Goal: Register for event/course

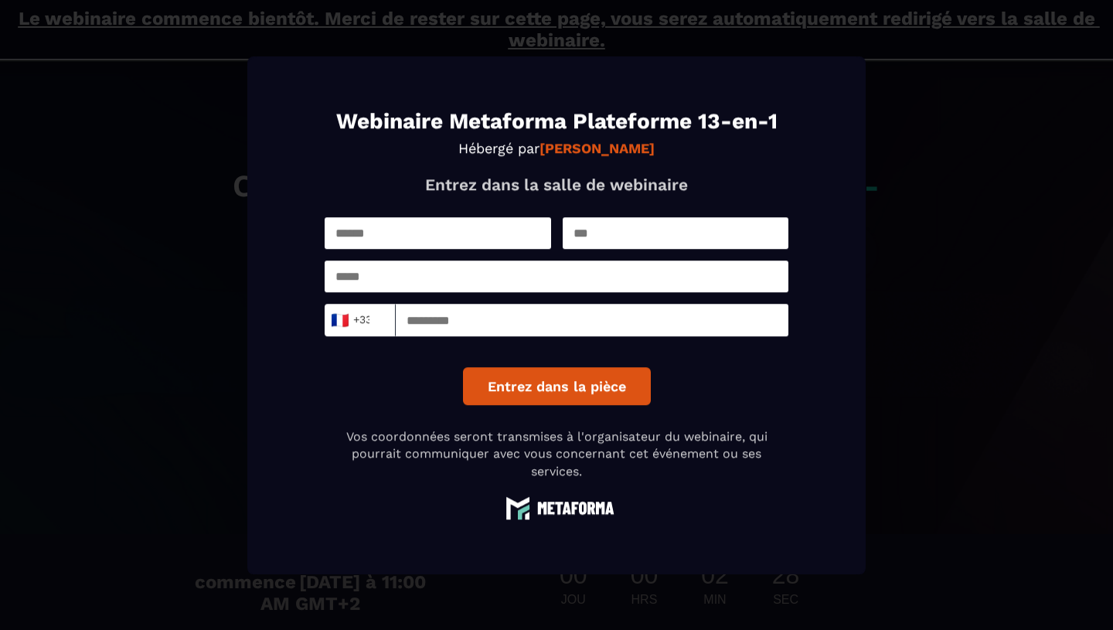
click at [468, 227] on input "Modal window" at bounding box center [438, 233] width 227 height 32
type input "*********"
type input "*****"
type input "**********"
type input "*********"
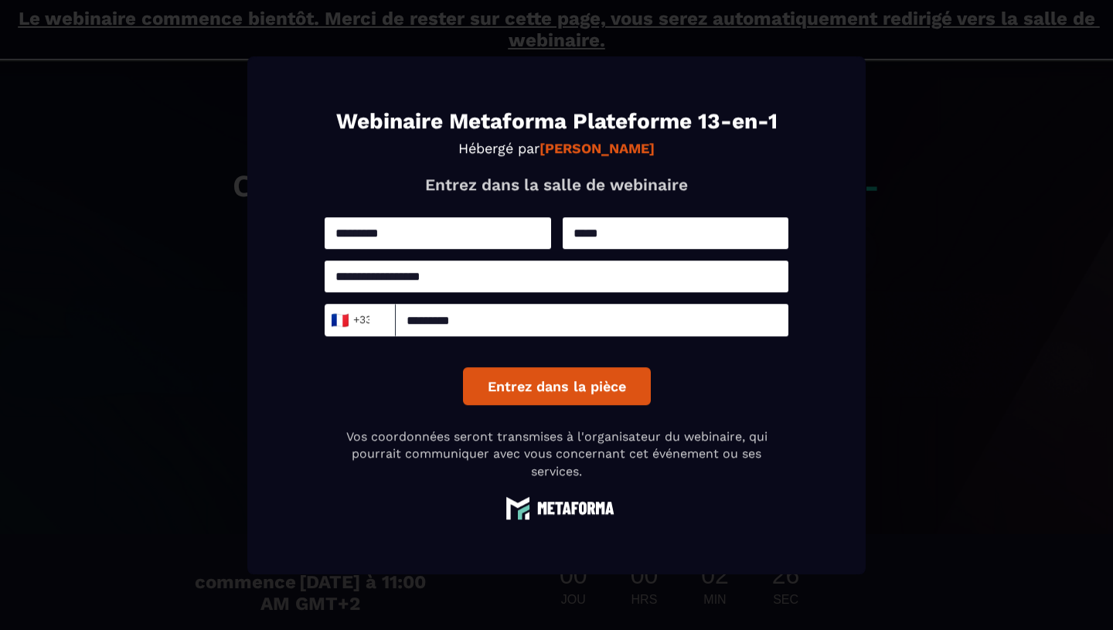
click at [470, 277] on input "**********" at bounding box center [557, 277] width 464 height 32
drag, startPoint x: 470, startPoint y: 277, endPoint x: 341, endPoint y: 279, distance: 129.2
click at [341, 279] on input "**********" at bounding box center [557, 277] width 464 height 32
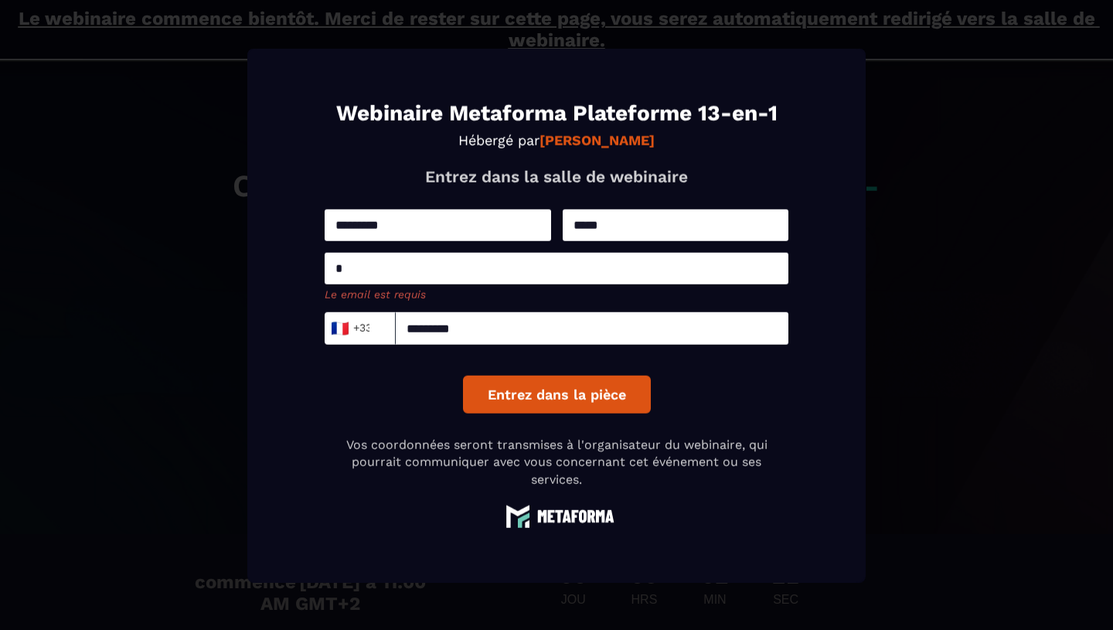
type input "**********"
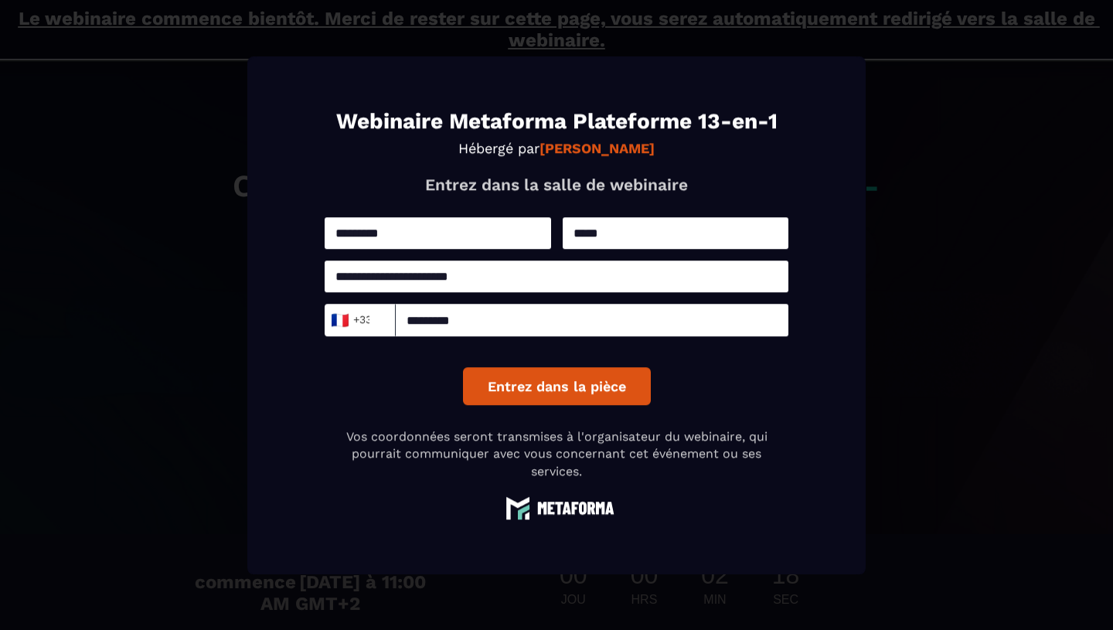
click at [553, 388] on button "Entrez dans la pièce" at bounding box center [557, 386] width 188 height 38
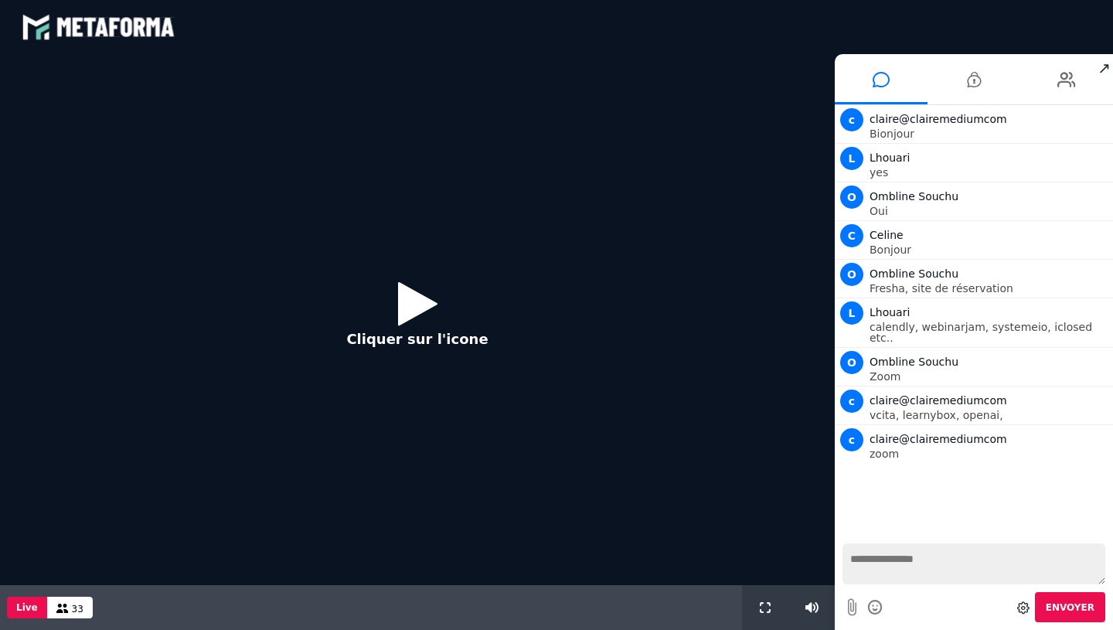
click at [407, 302] on icon at bounding box center [417, 303] width 39 height 50
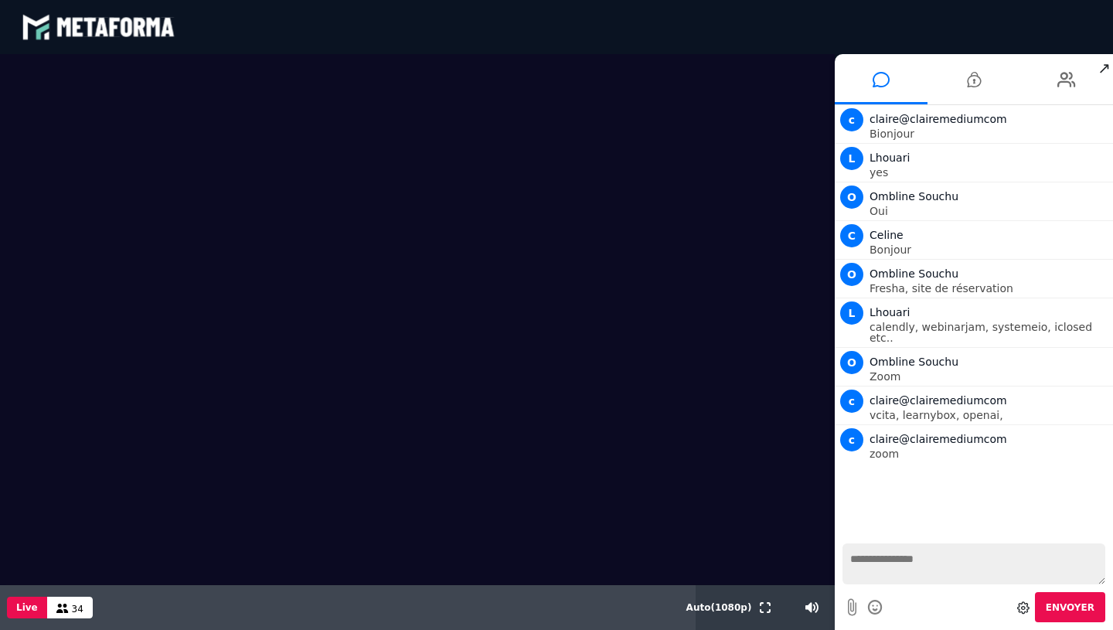
click at [895, 571] on textarea at bounding box center [974, 564] width 263 height 41
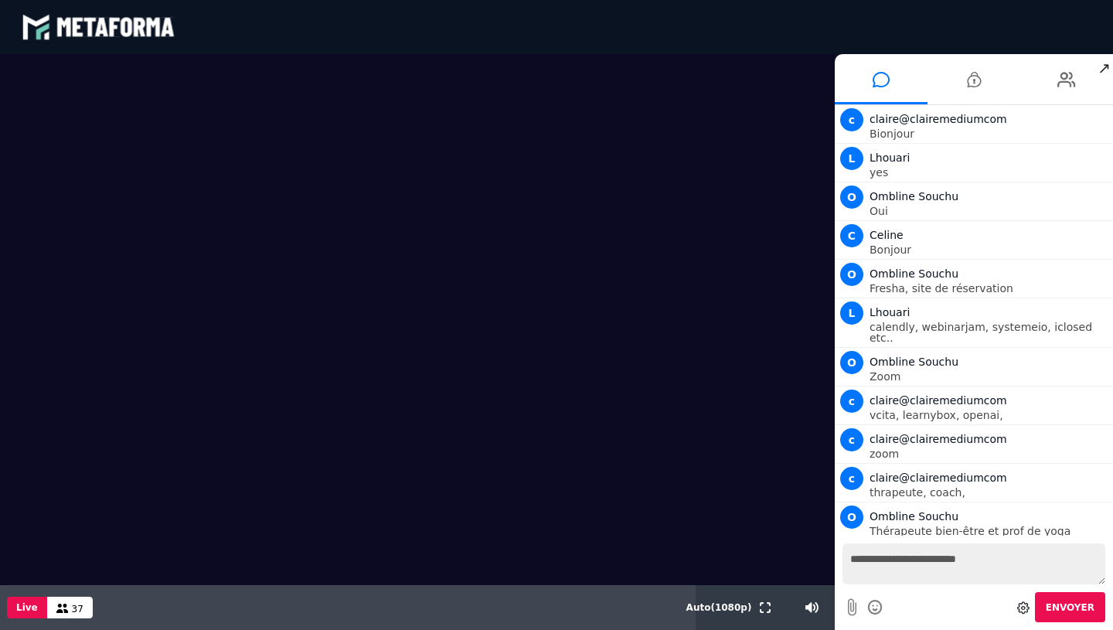
type textarea "**********"
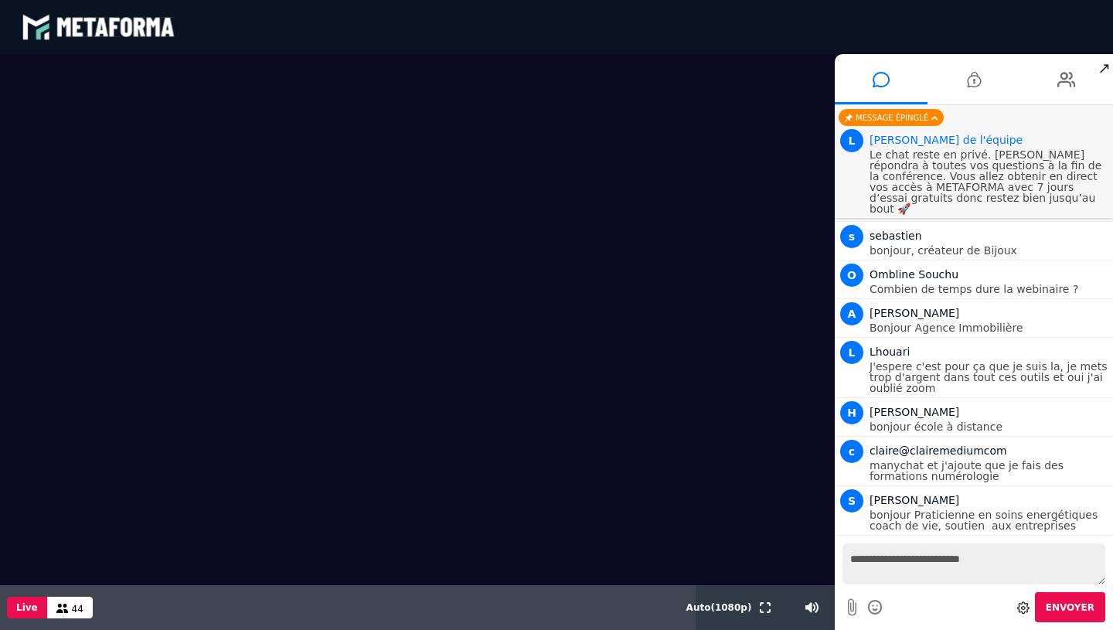
scroll to position [347, 0]
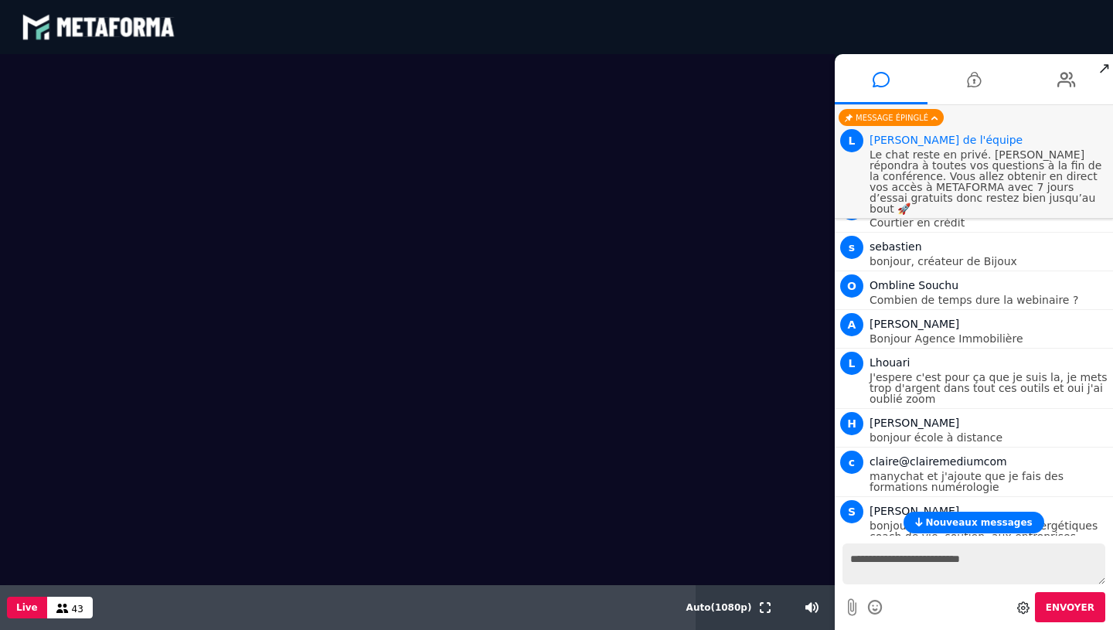
click at [1107, 63] on span "↗" at bounding box center [1105, 68] width 18 height 28
click at [728, 46] on div "blastream met_channel-b75402aa3198a961a33137d6ed46a688 fr en fr" at bounding box center [557, 27] width 1070 height 46
click at [1000, 59] on li at bounding box center [974, 79] width 93 height 50
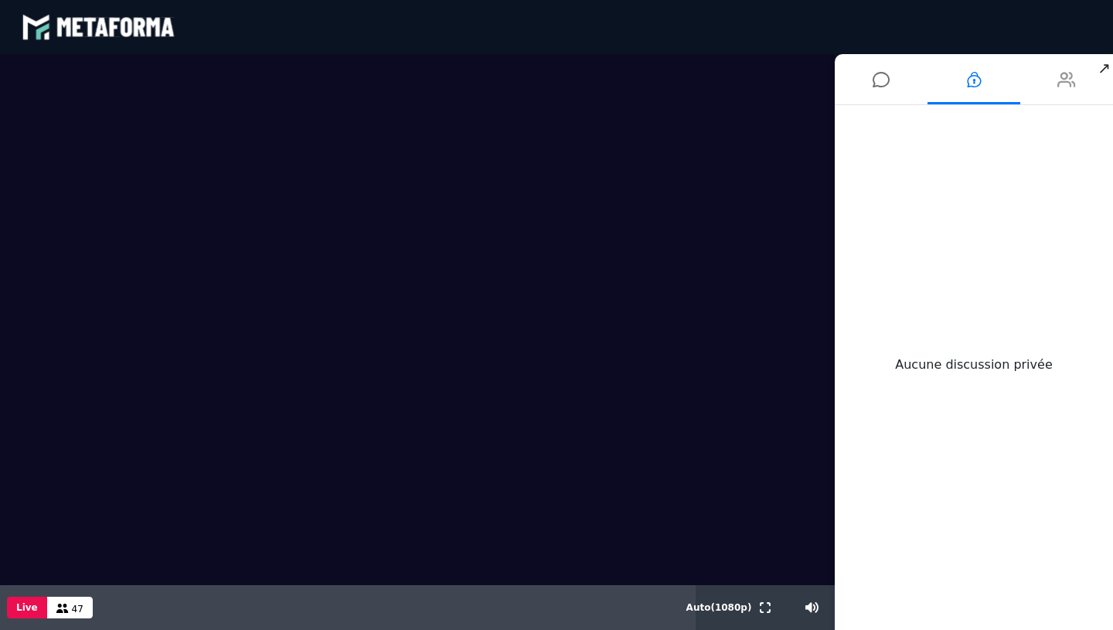
click at [1062, 84] on icon at bounding box center [1067, 79] width 19 height 39
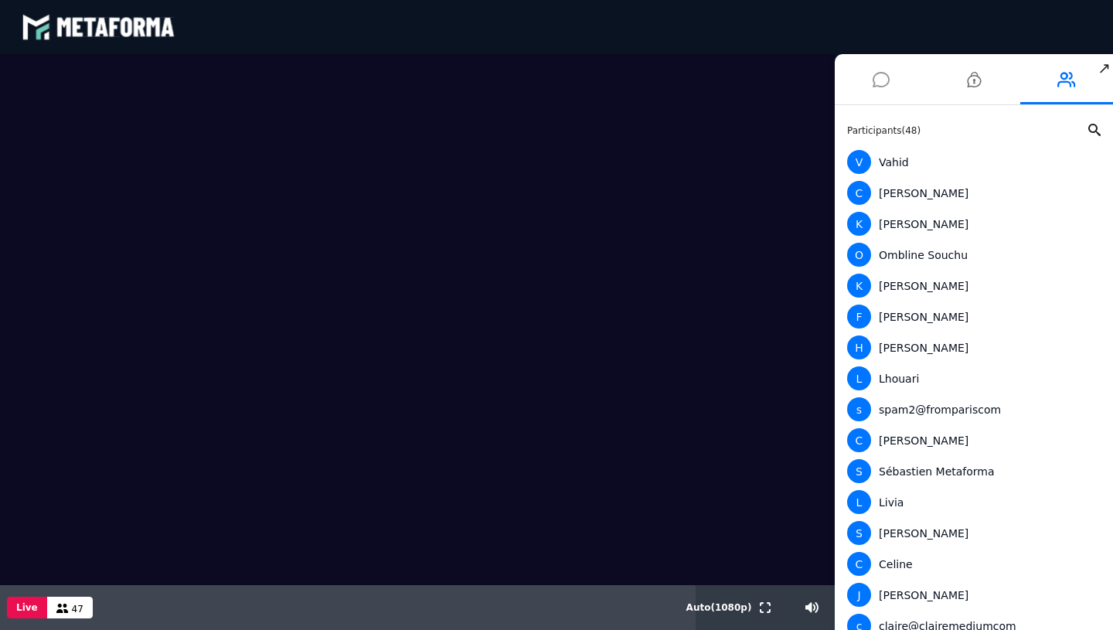
click at [862, 79] on li at bounding box center [881, 79] width 93 height 50
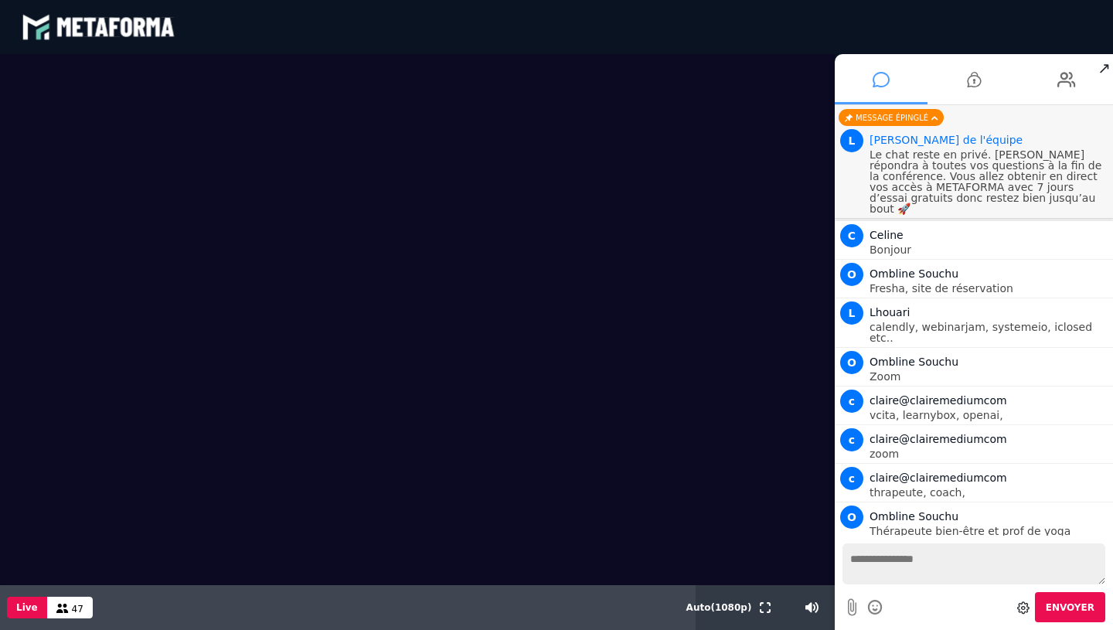
scroll to position [385, 0]
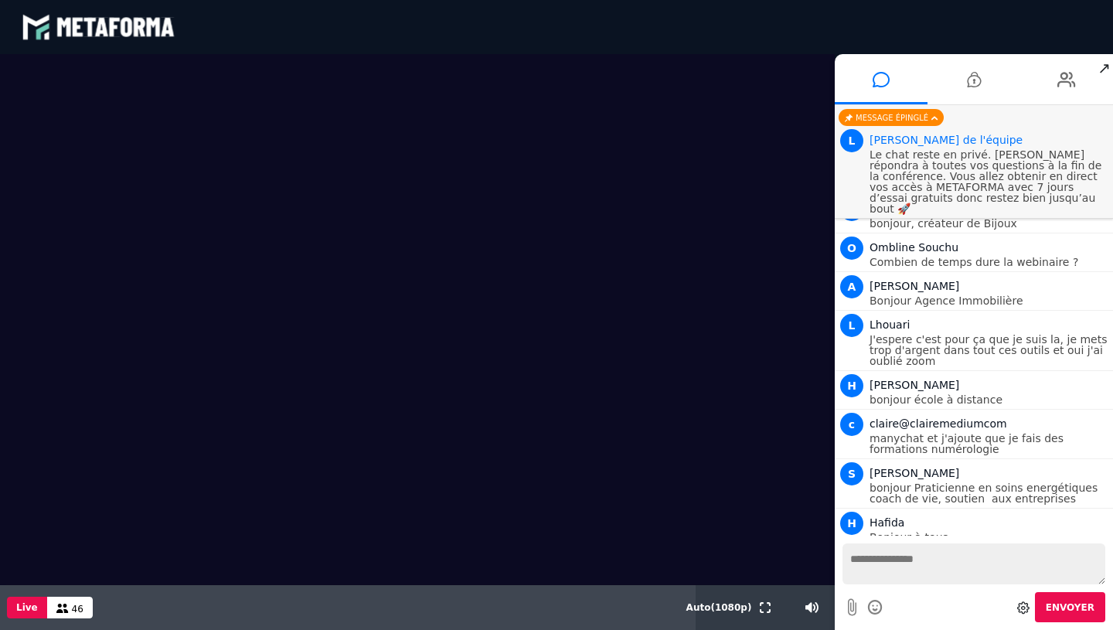
click at [1024, 602] on icon at bounding box center [1024, 608] width 12 height 12
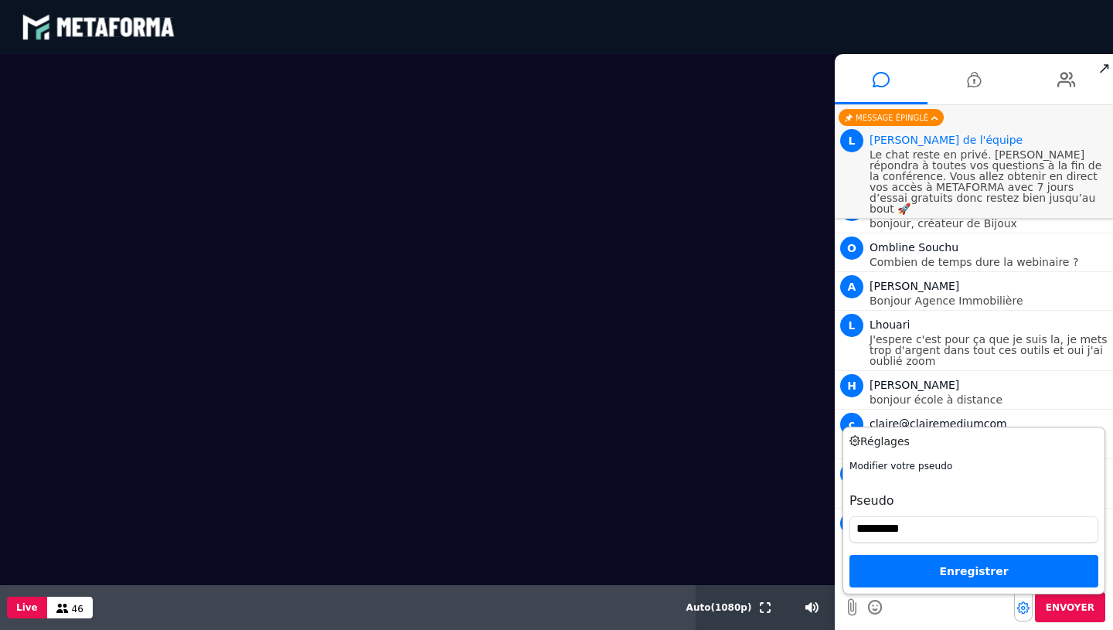
click at [1024, 602] on icon at bounding box center [1024, 608] width 12 height 12
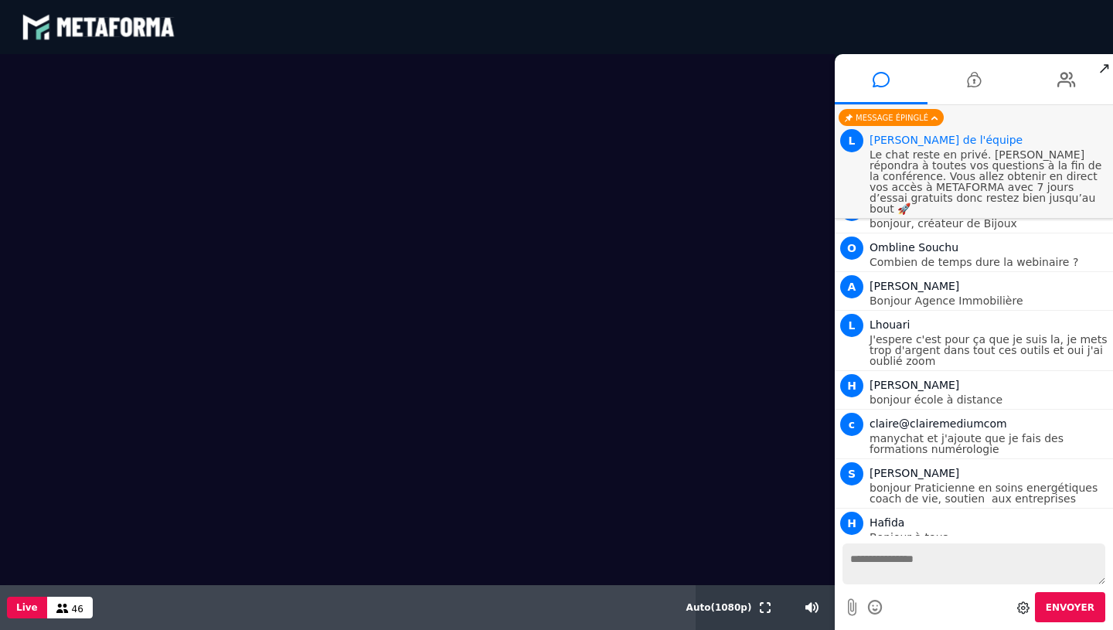
click at [1103, 69] on span "↗" at bounding box center [1105, 68] width 18 height 28
click at [762, 606] on icon at bounding box center [765, 607] width 11 height 11
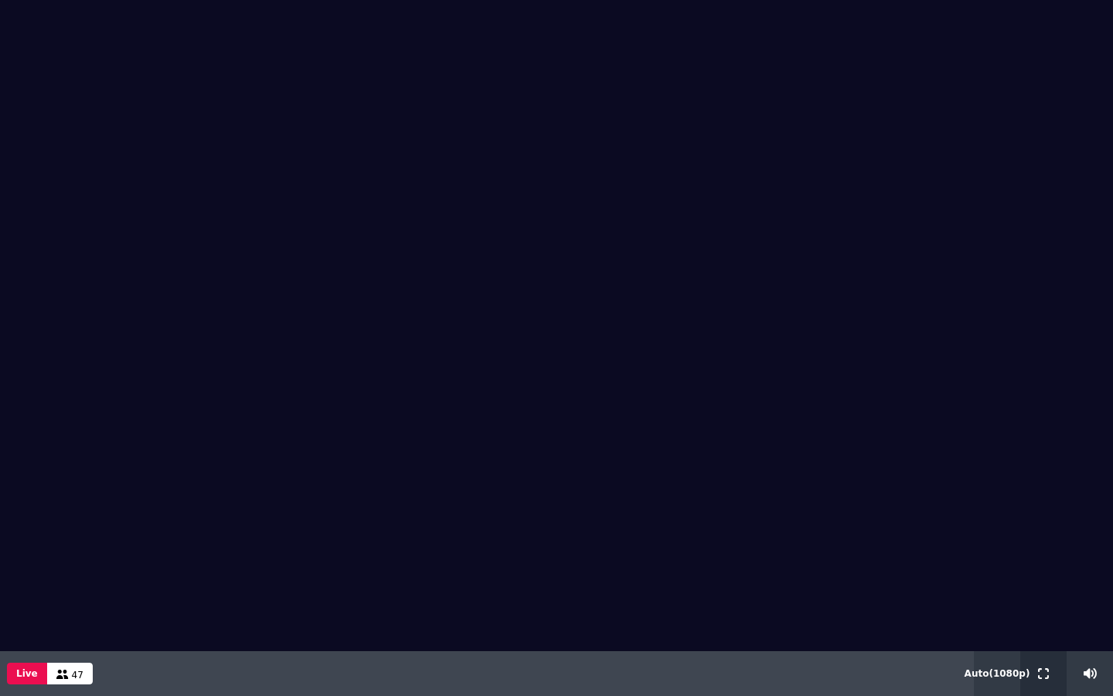
click at [1043, 629] on icon at bounding box center [1043, 673] width 11 height 11
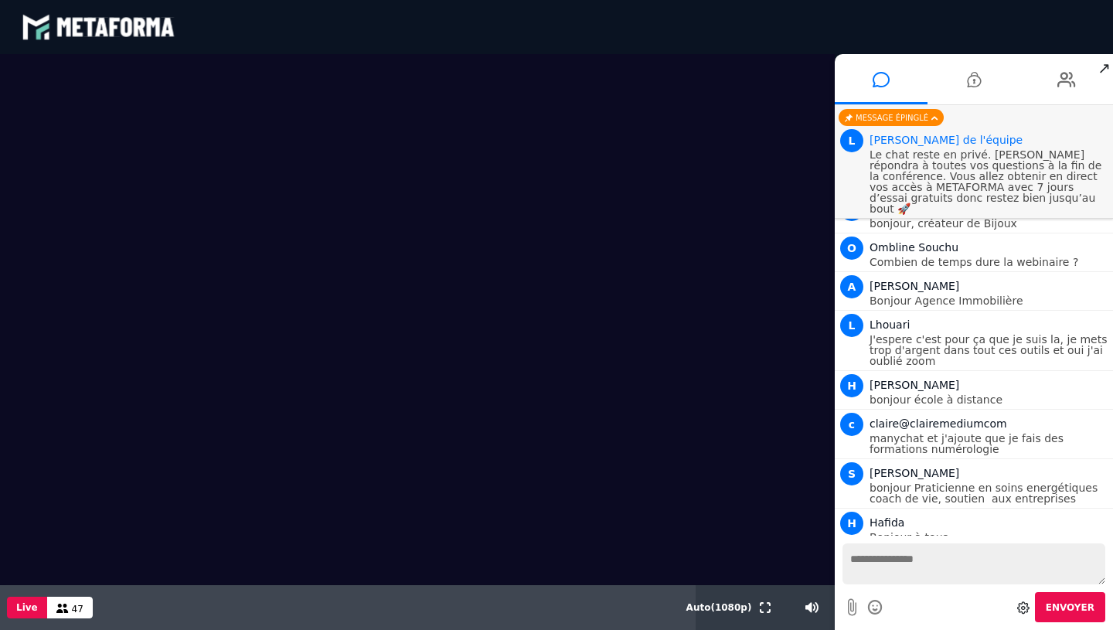
click at [882, 554] on textarea at bounding box center [974, 564] width 263 height 41
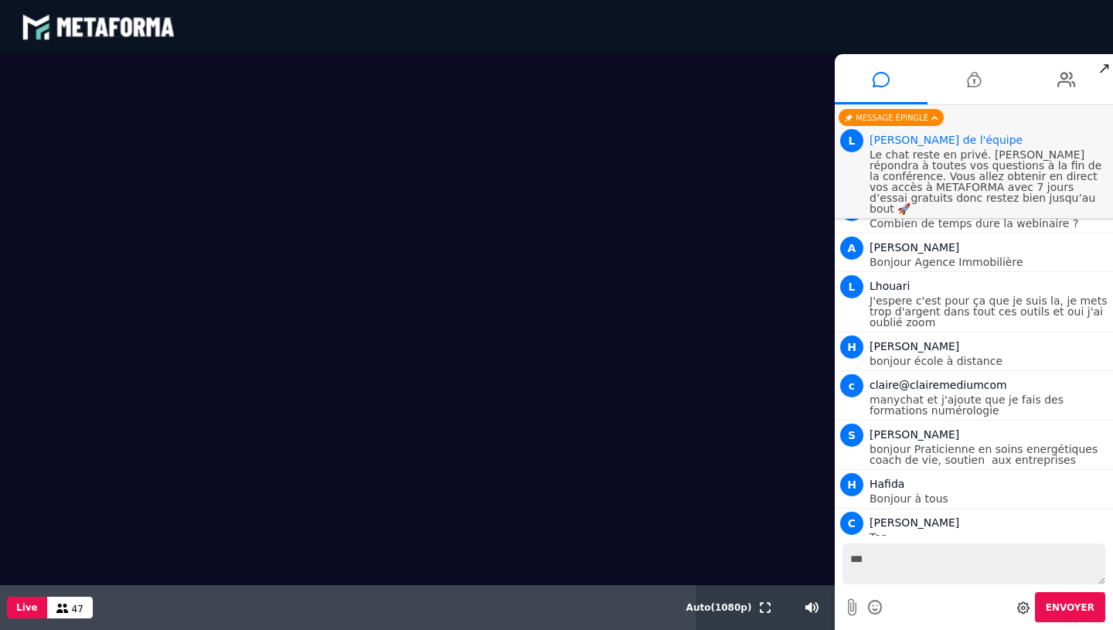
type textarea "****"
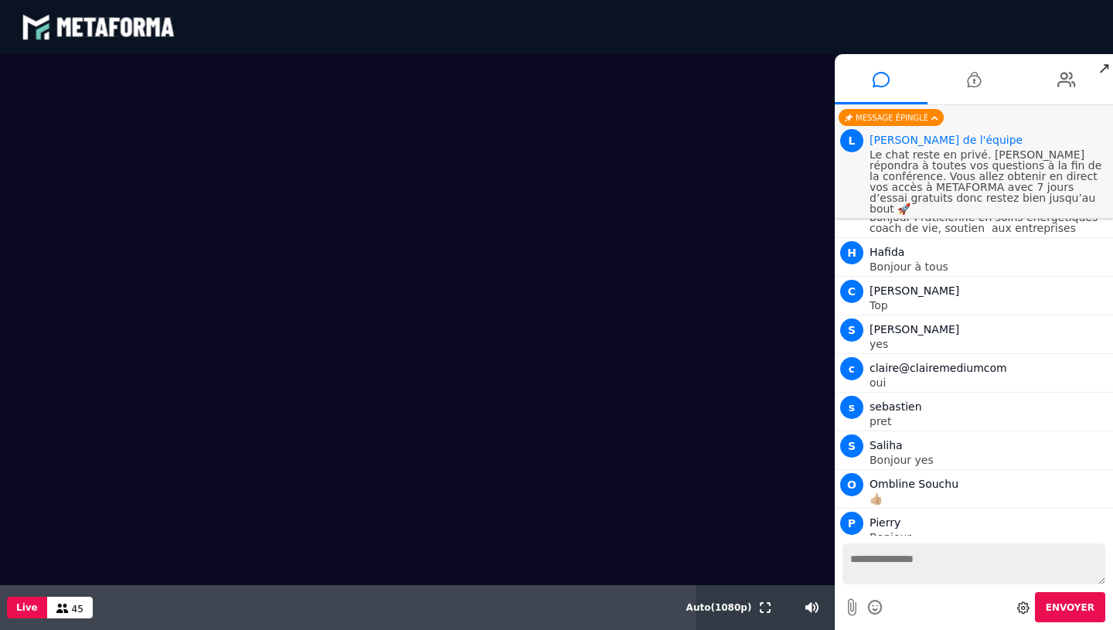
scroll to position [694, 0]
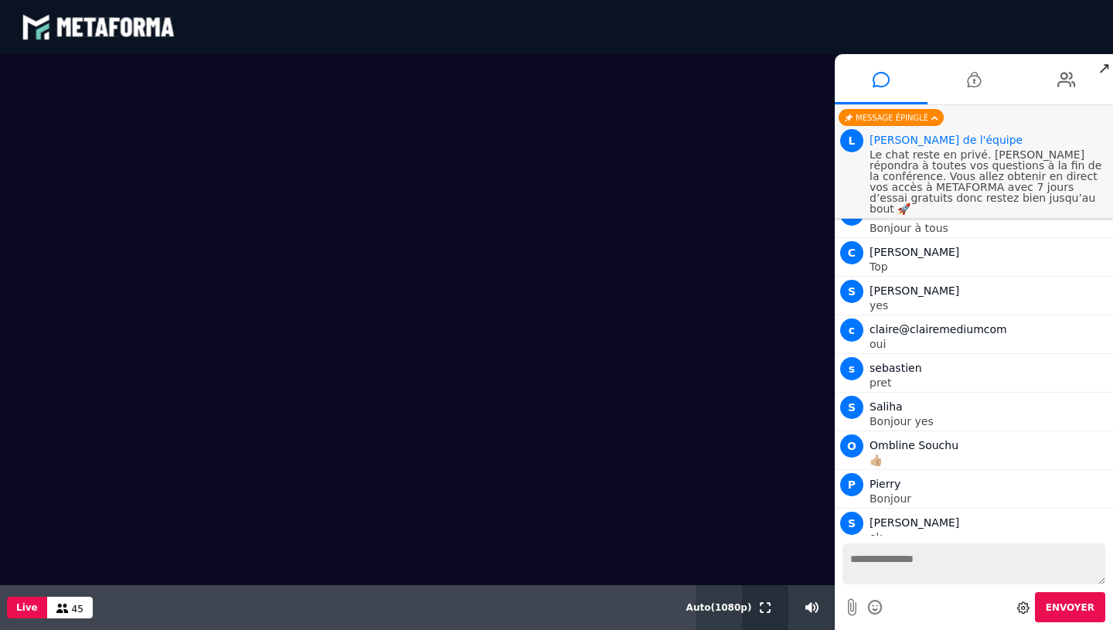
click at [762, 607] on icon at bounding box center [765, 607] width 11 height 11
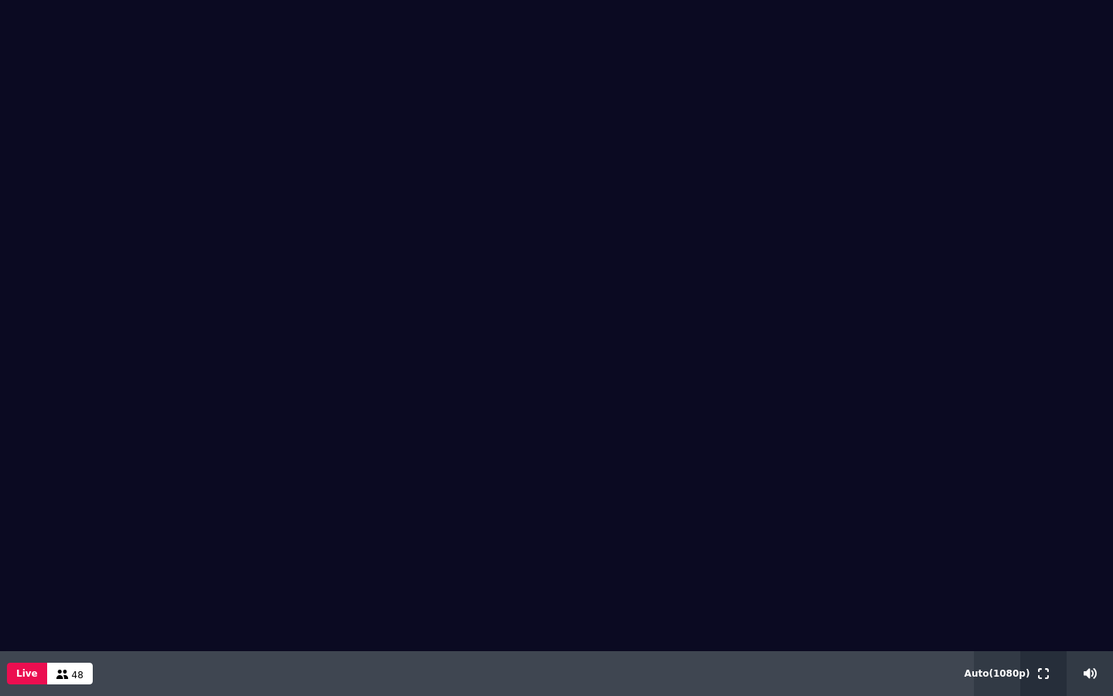
click at [1041, 629] on button at bounding box center [1043, 673] width 17 height 45
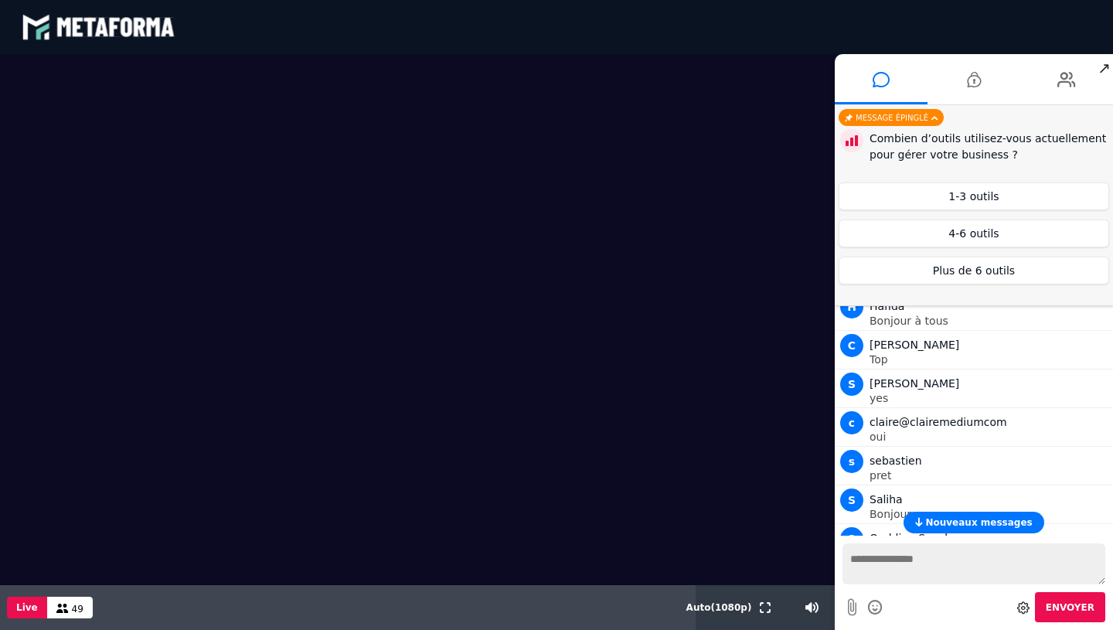
click at [957, 522] on span "Nouveaux messages" at bounding box center [979, 522] width 107 height 11
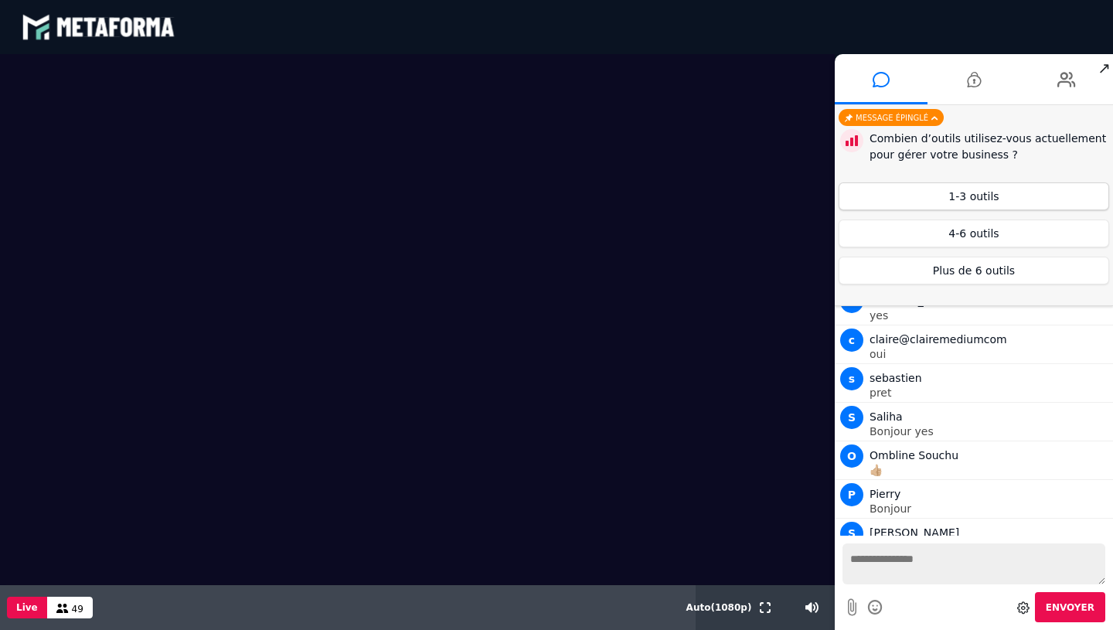
click at [989, 197] on button "1-3 outils" at bounding box center [974, 196] width 271 height 28
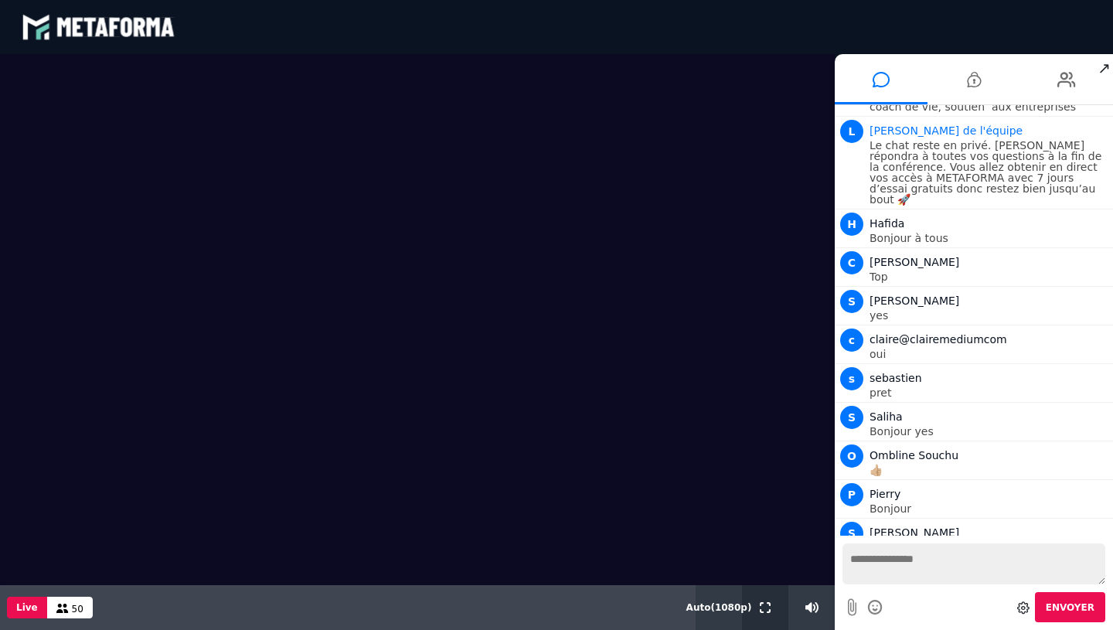
click at [764, 603] on icon at bounding box center [765, 607] width 11 height 11
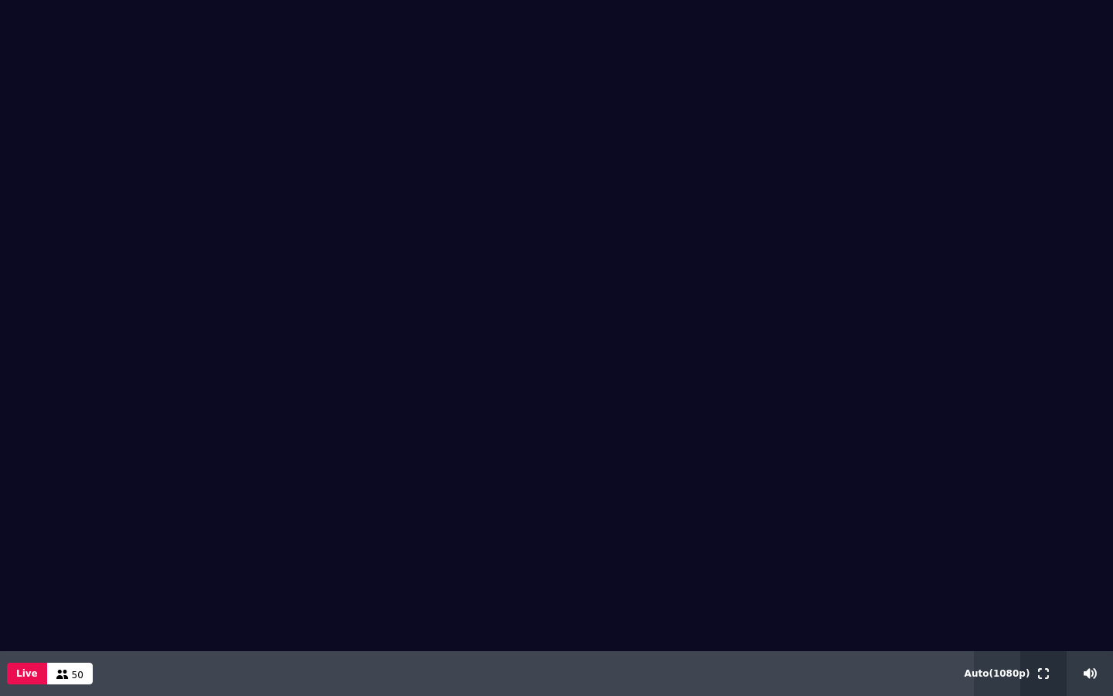
click at [1044, 629] on icon at bounding box center [1043, 673] width 11 height 11
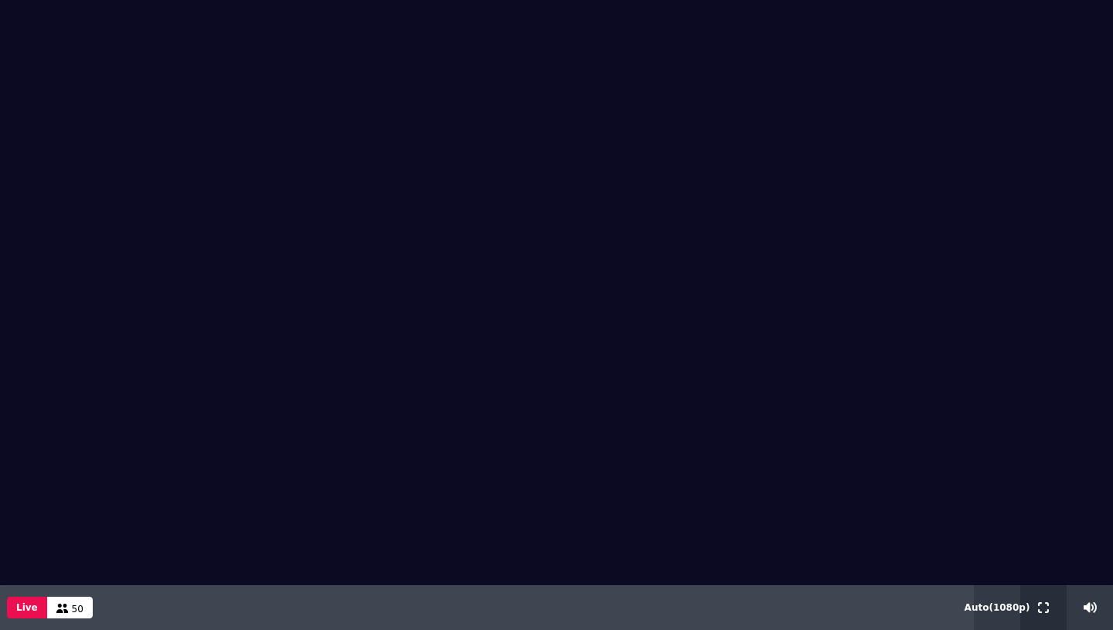
scroll to position [749, 0]
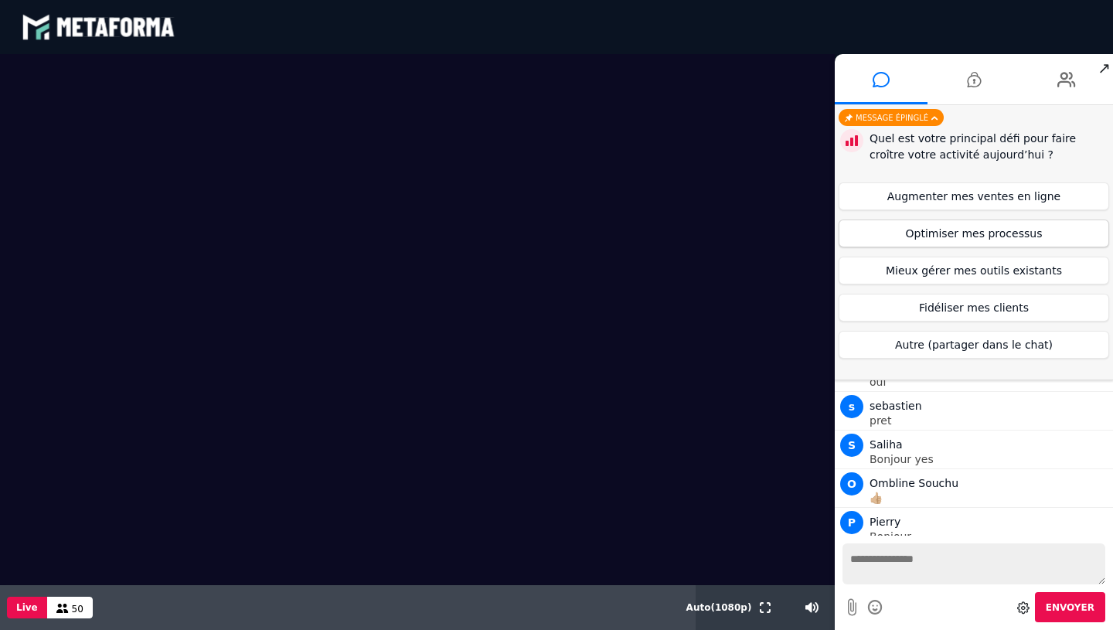
click at [977, 235] on button "Optimiser mes processus" at bounding box center [974, 234] width 271 height 28
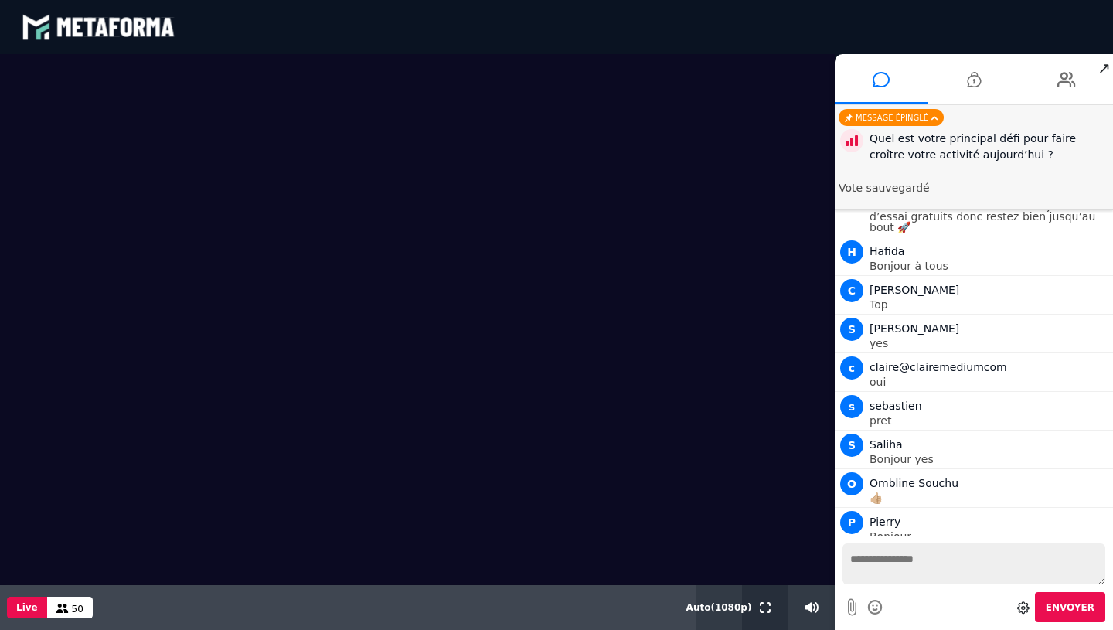
click at [763, 609] on icon at bounding box center [765, 607] width 11 height 11
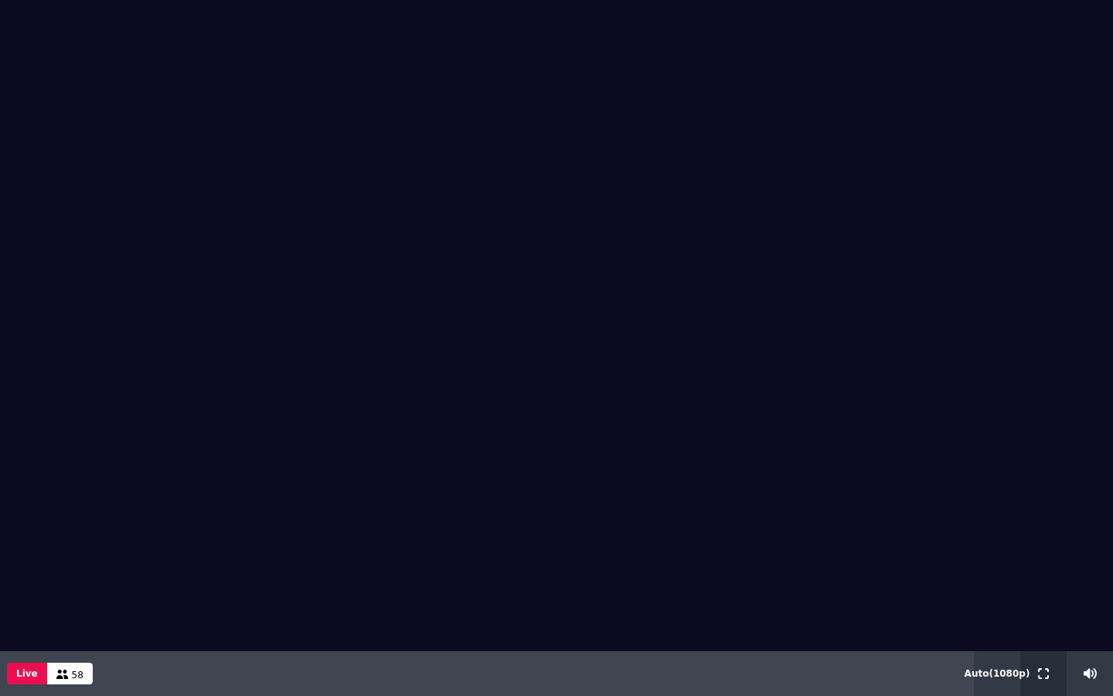
click at [1042, 629] on icon at bounding box center [1043, 673] width 11 height 11
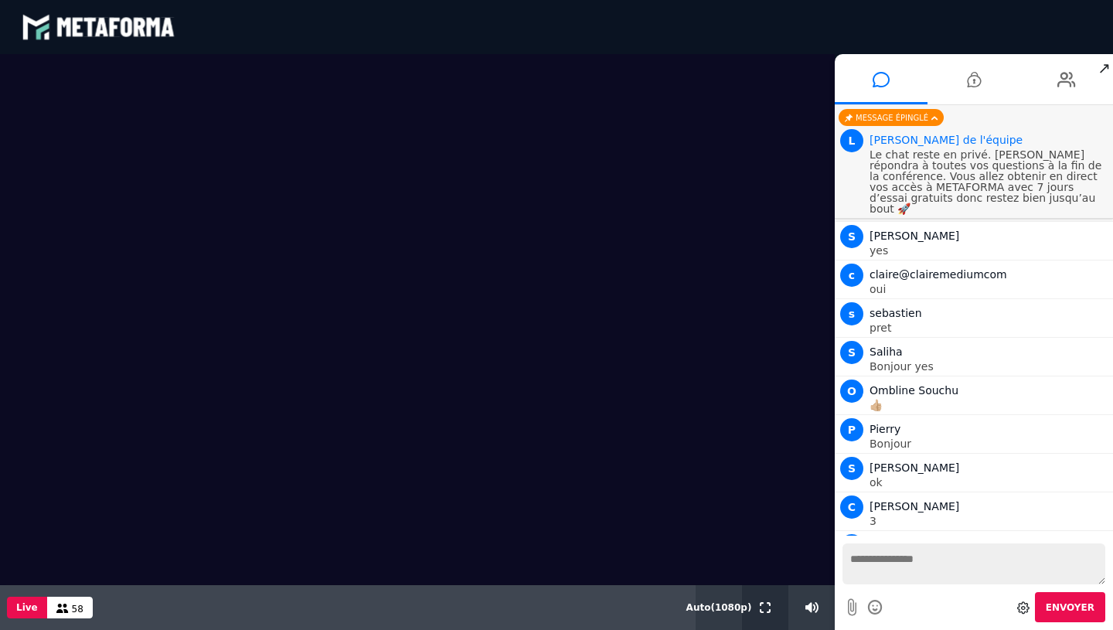
scroll to position [738, 0]
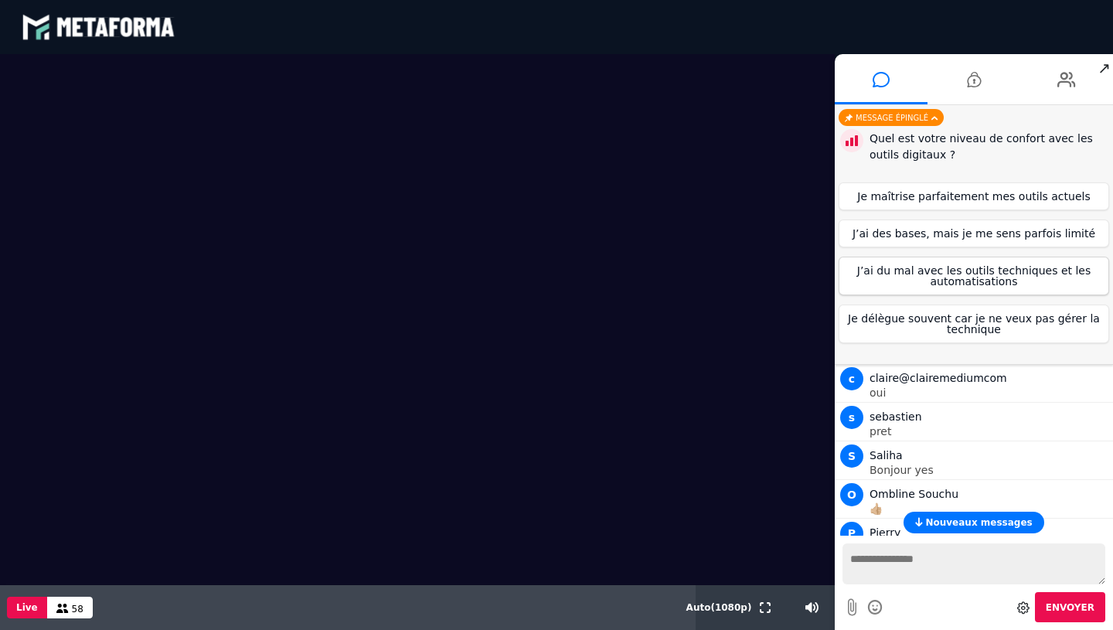
click at [886, 277] on button "J’ai du mal avec les outils techniques et les automatisations" at bounding box center [974, 276] width 271 height 39
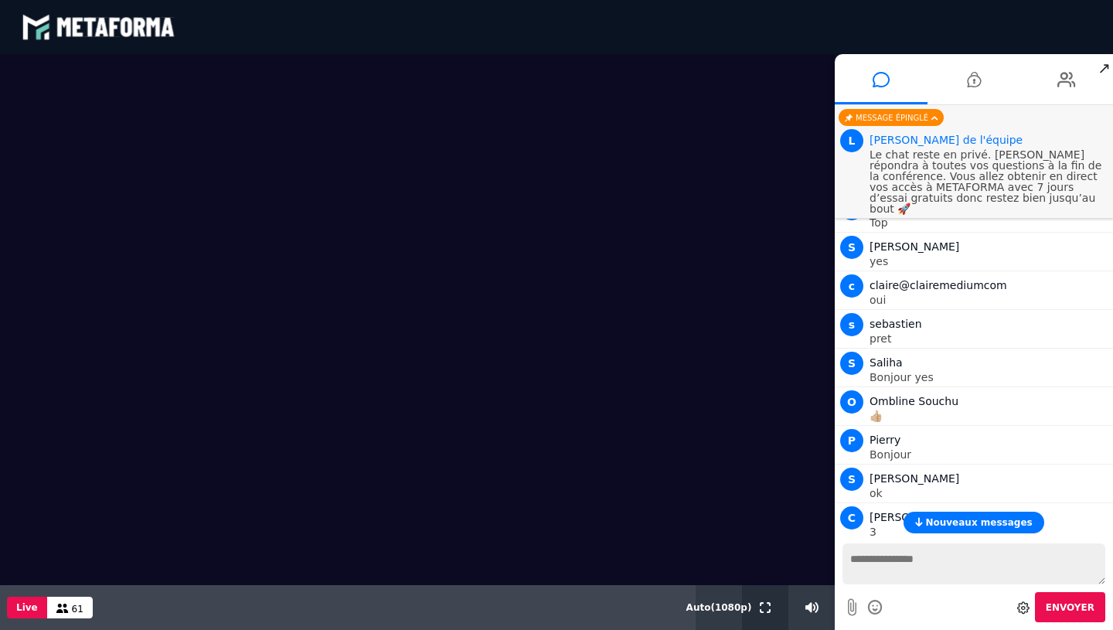
click at [769, 602] on icon at bounding box center [765, 607] width 11 height 11
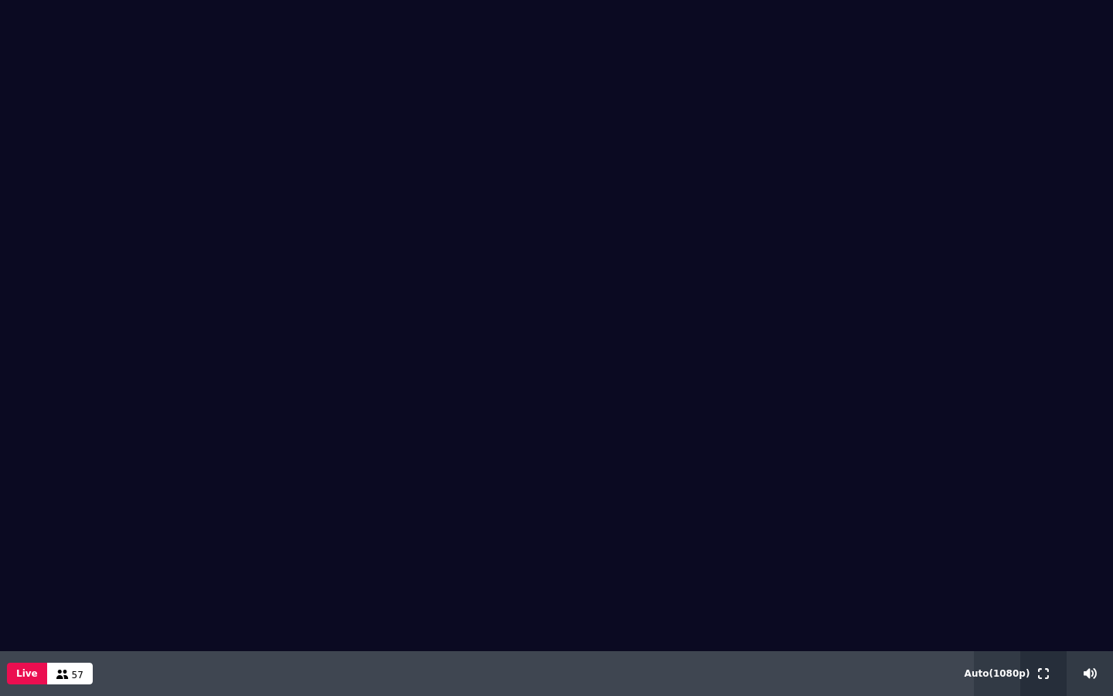
click at [1042, 629] on icon at bounding box center [1043, 673] width 11 height 11
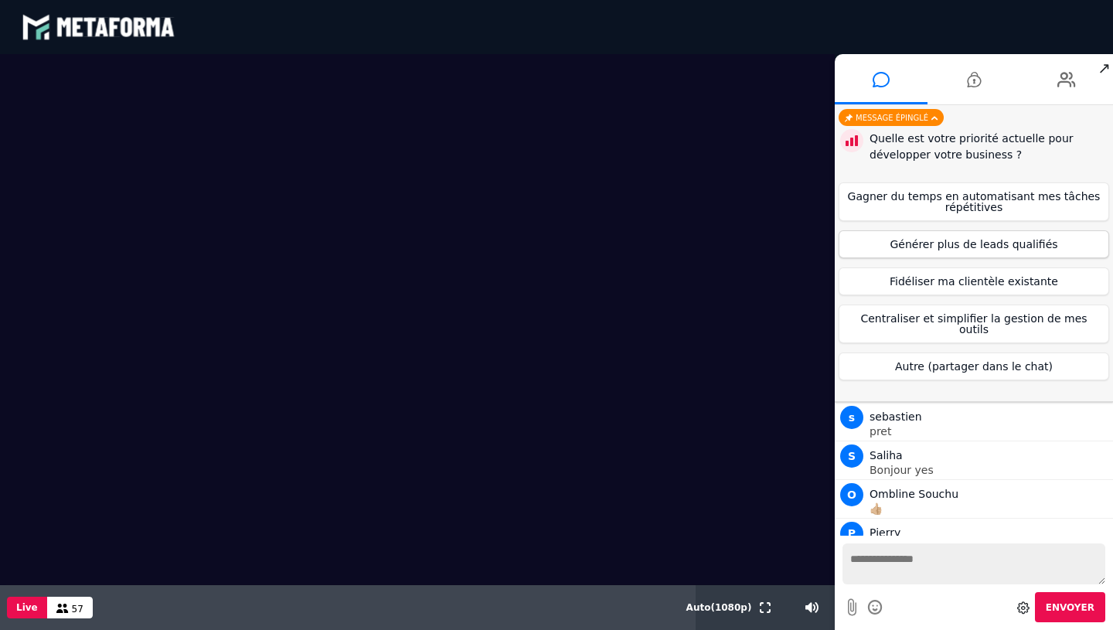
click at [967, 238] on button "Générer plus de leads qualifiés" at bounding box center [974, 244] width 271 height 28
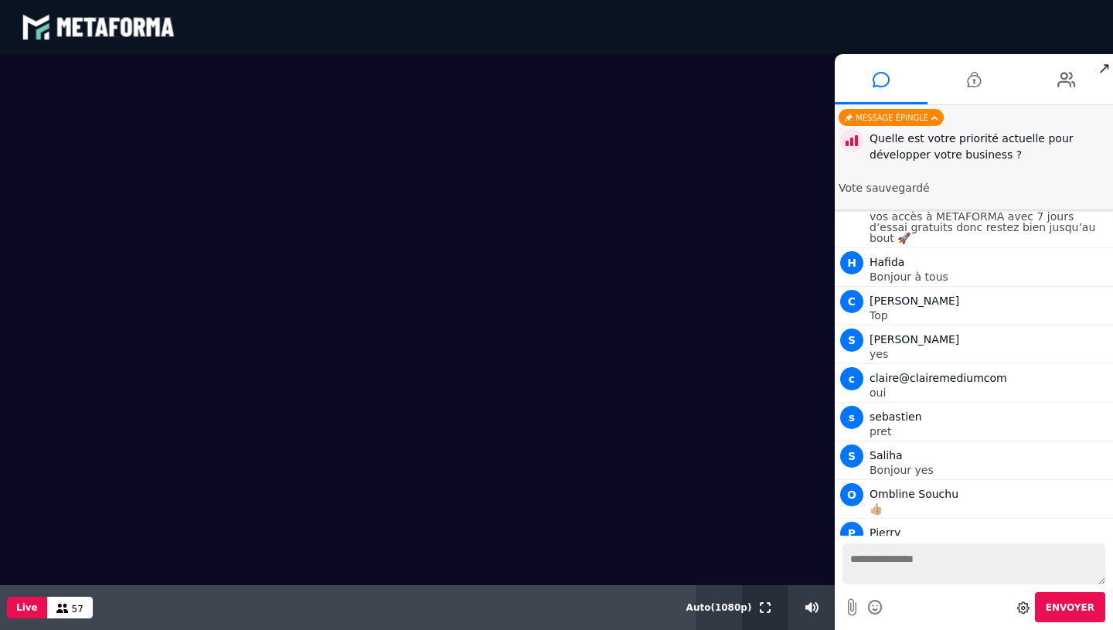
click at [766, 609] on icon at bounding box center [765, 607] width 11 height 11
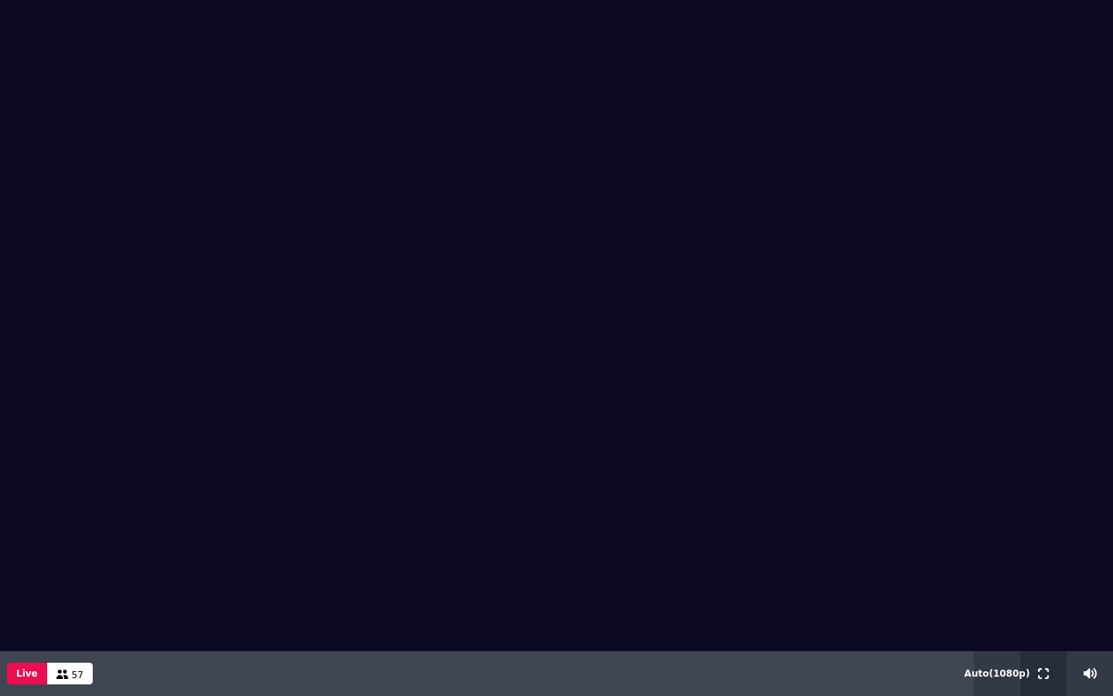
click at [1042, 629] on icon at bounding box center [1043, 673] width 11 height 11
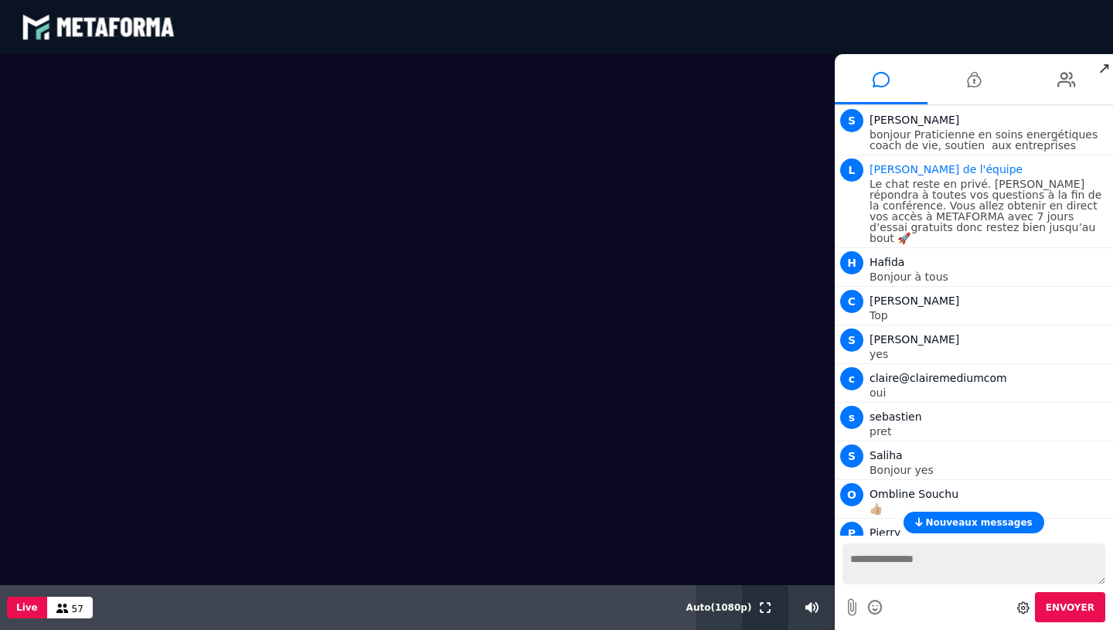
click at [762, 606] on icon at bounding box center [765, 607] width 11 height 11
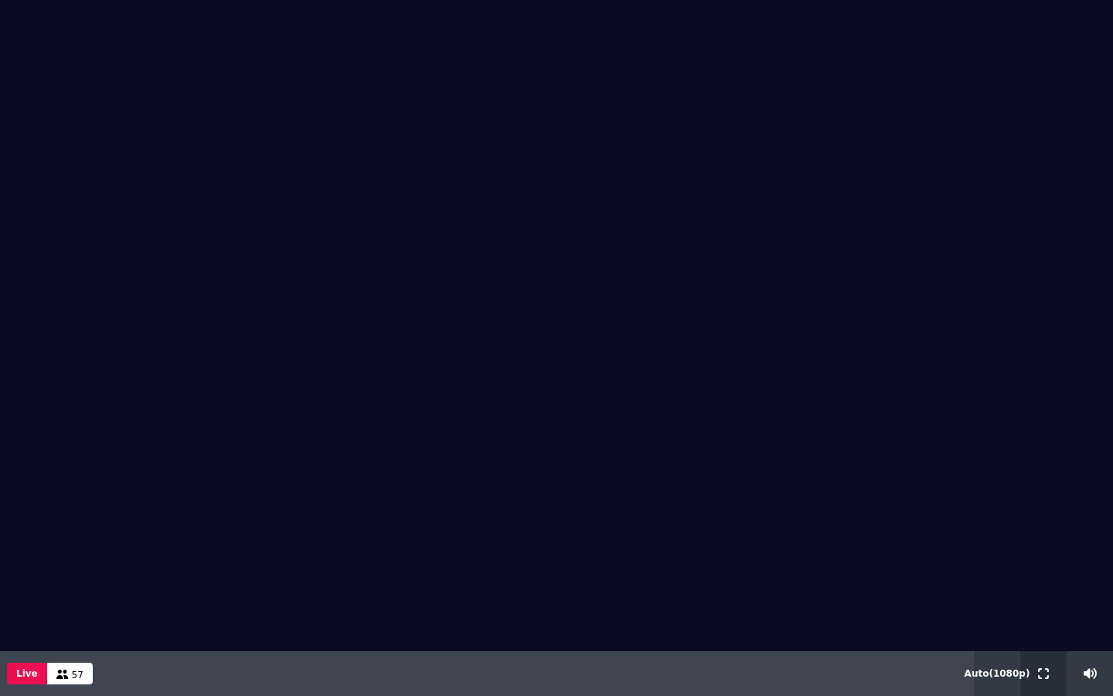
click at [1040, 629] on icon at bounding box center [1043, 673] width 11 height 11
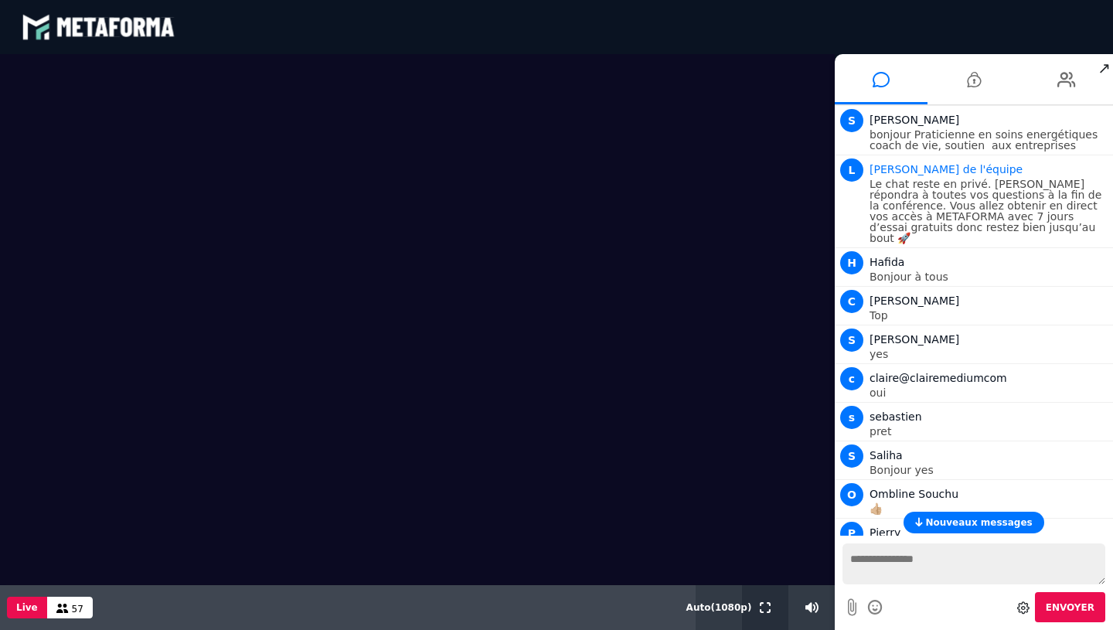
click at [765, 609] on icon at bounding box center [765, 607] width 11 height 11
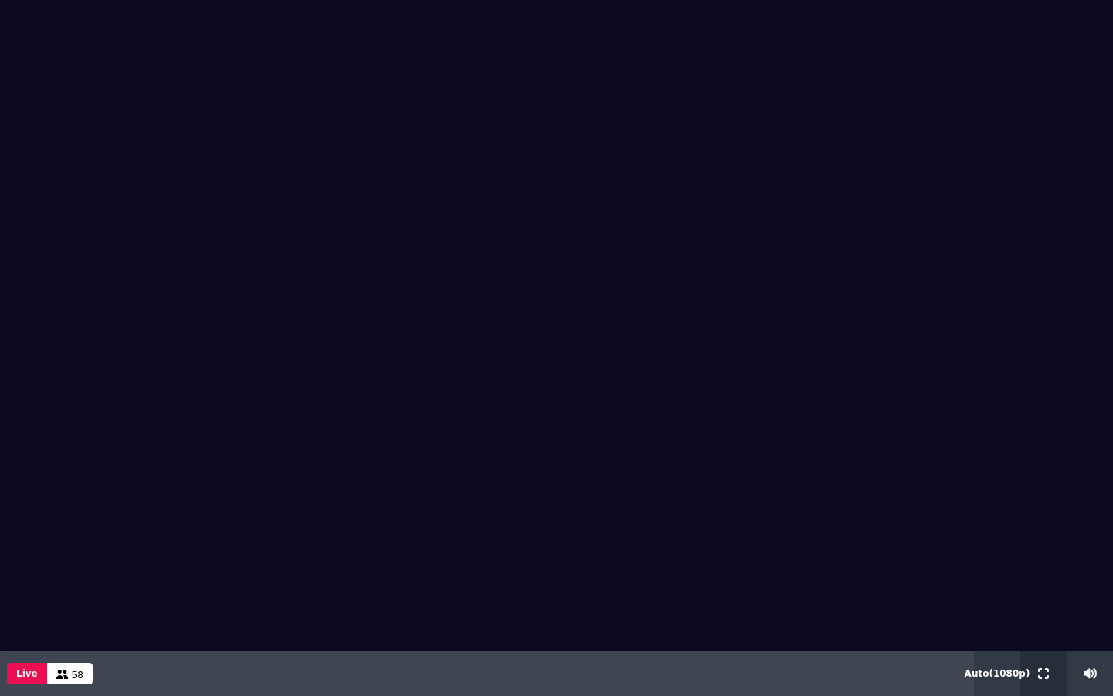
click at [1043, 629] on icon at bounding box center [1043, 673] width 11 height 11
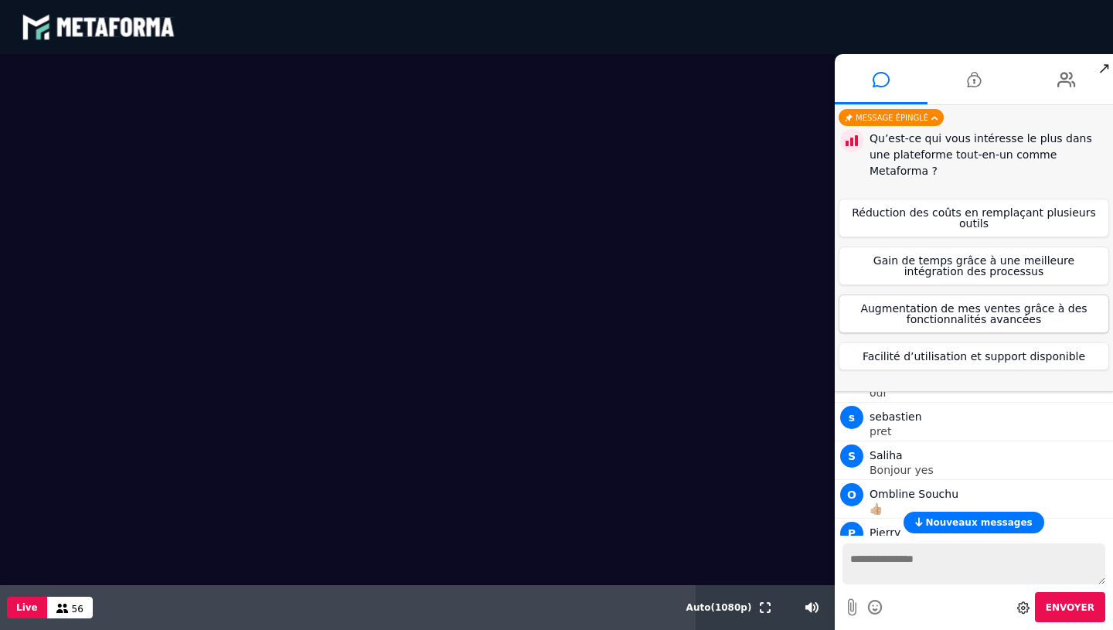
click at [967, 297] on button "Augmentation de mes ventes grâce à des fonctionnalités avancées" at bounding box center [974, 314] width 271 height 39
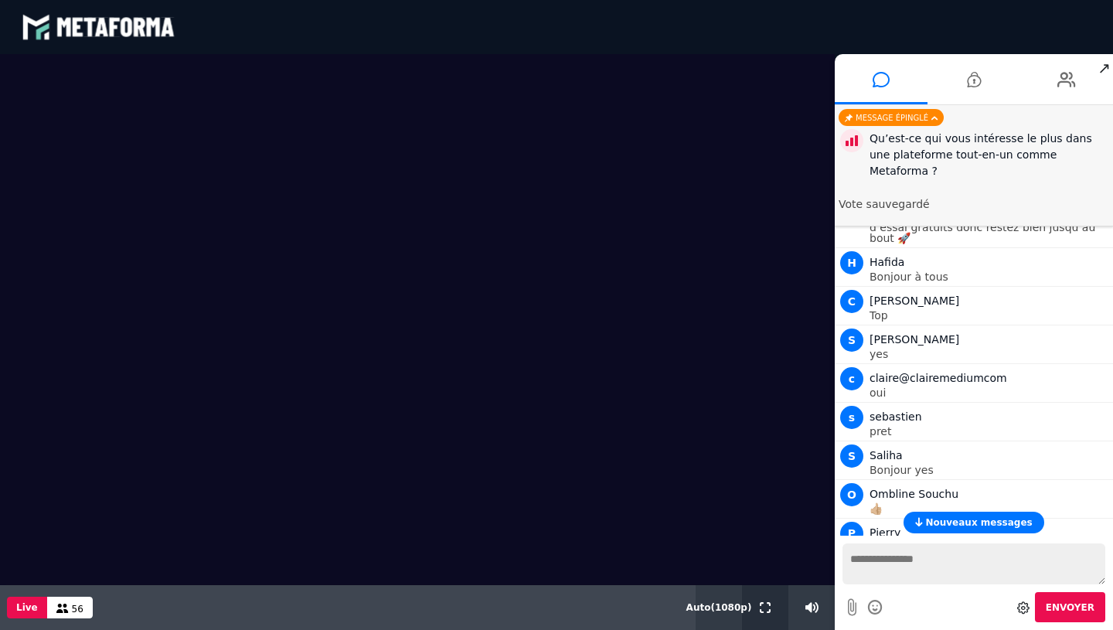
click at [758, 612] on button at bounding box center [765, 607] width 17 height 45
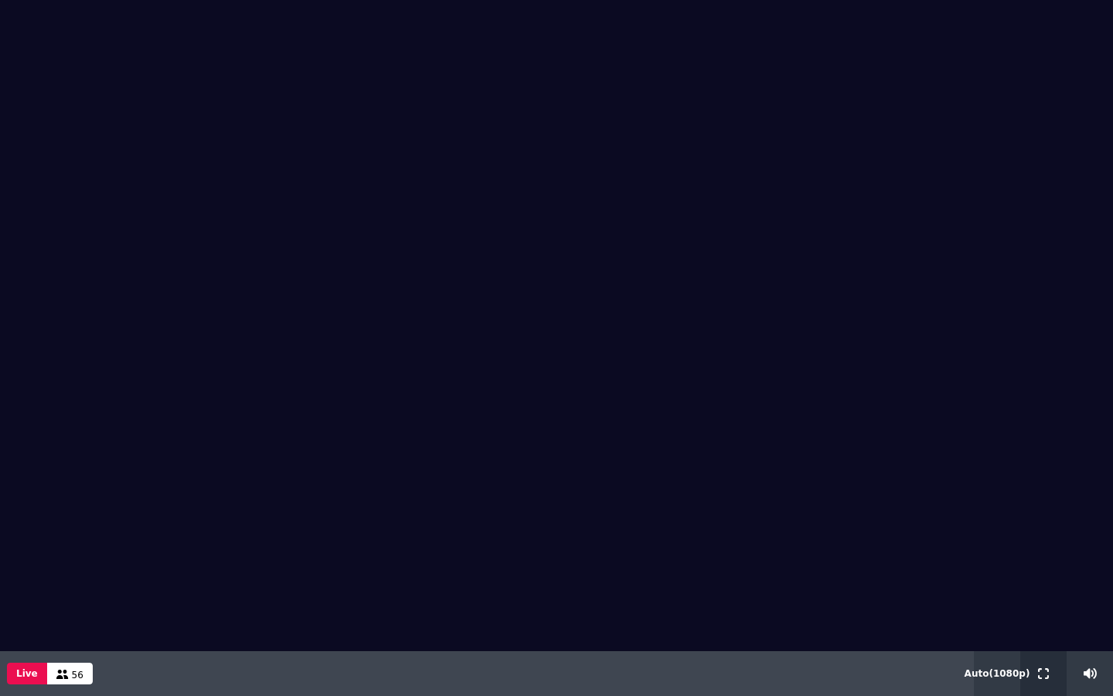
click at [1039, 629] on icon at bounding box center [1043, 673] width 11 height 11
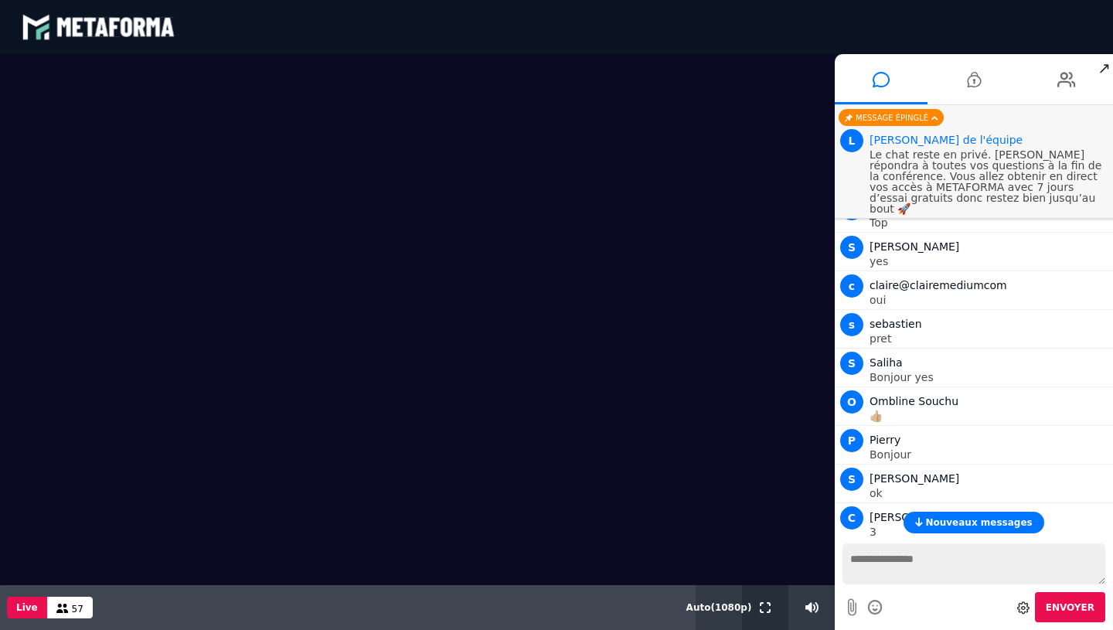
click at [767, 602] on icon at bounding box center [765, 607] width 11 height 11
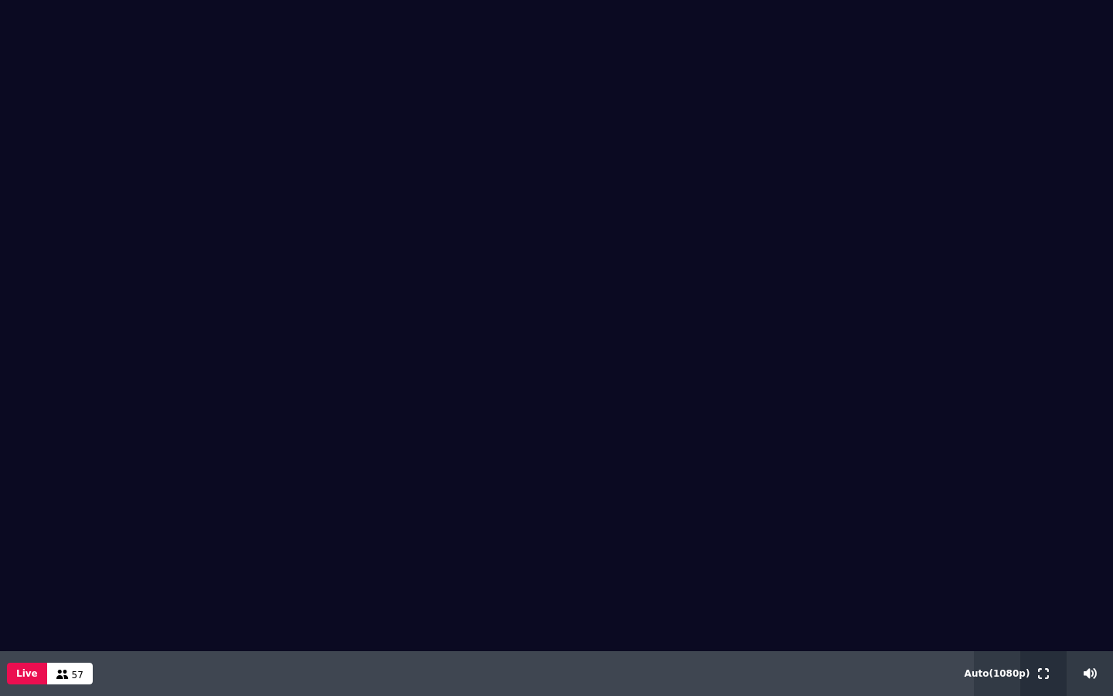
click at [1045, 629] on icon at bounding box center [1043, 673] width 11 height 11
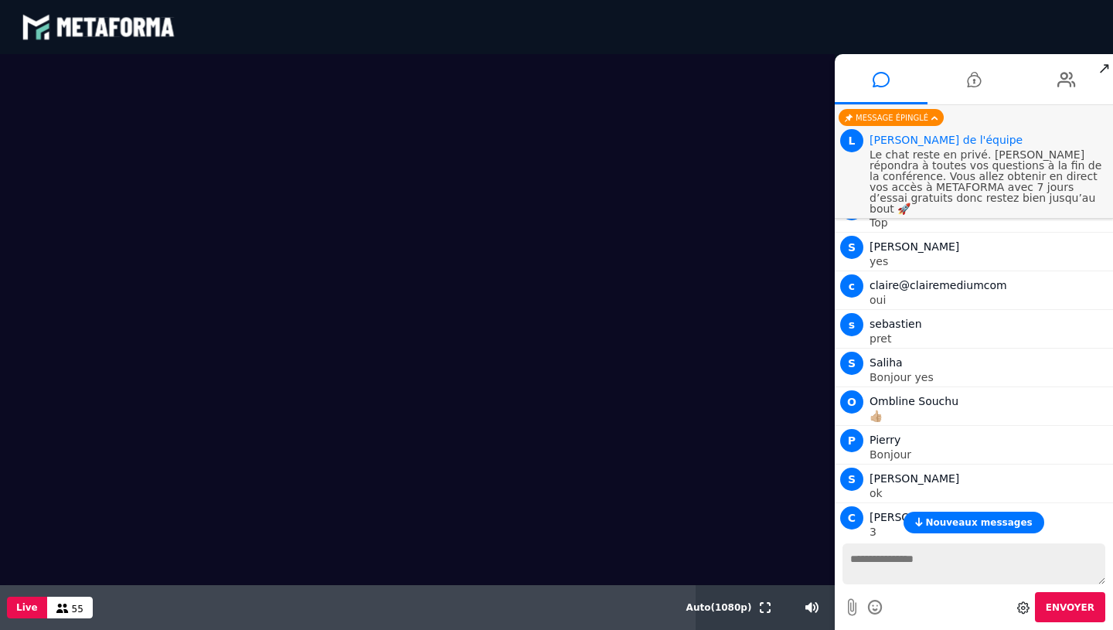
click at [889, 562] on textarea at bounding box center [974, 564] width 263 height 41
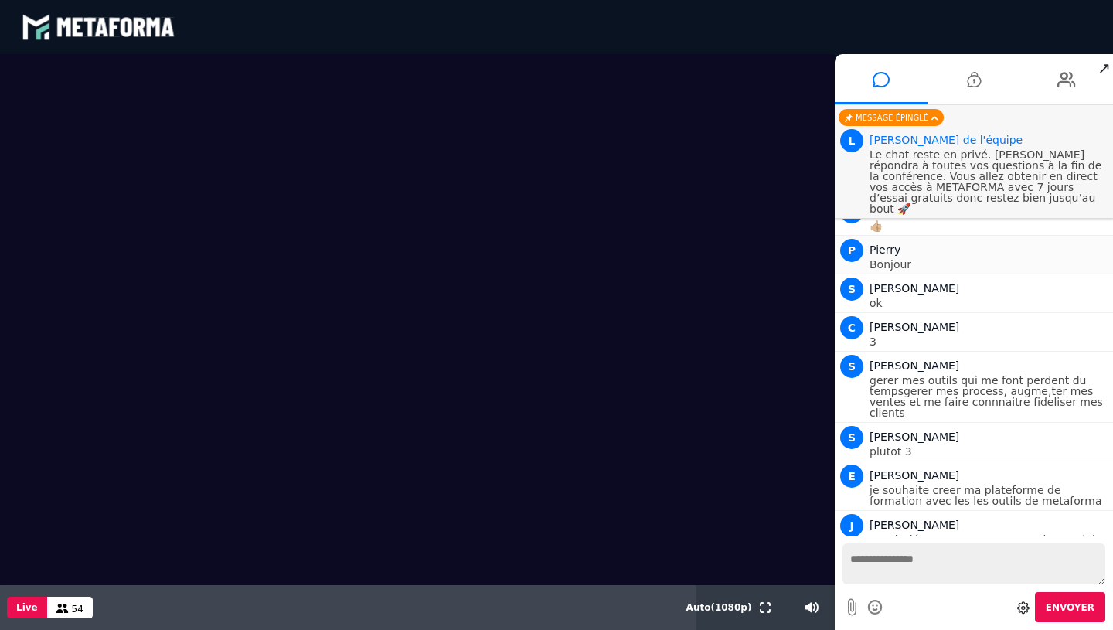
scroll to position [1311, 0]
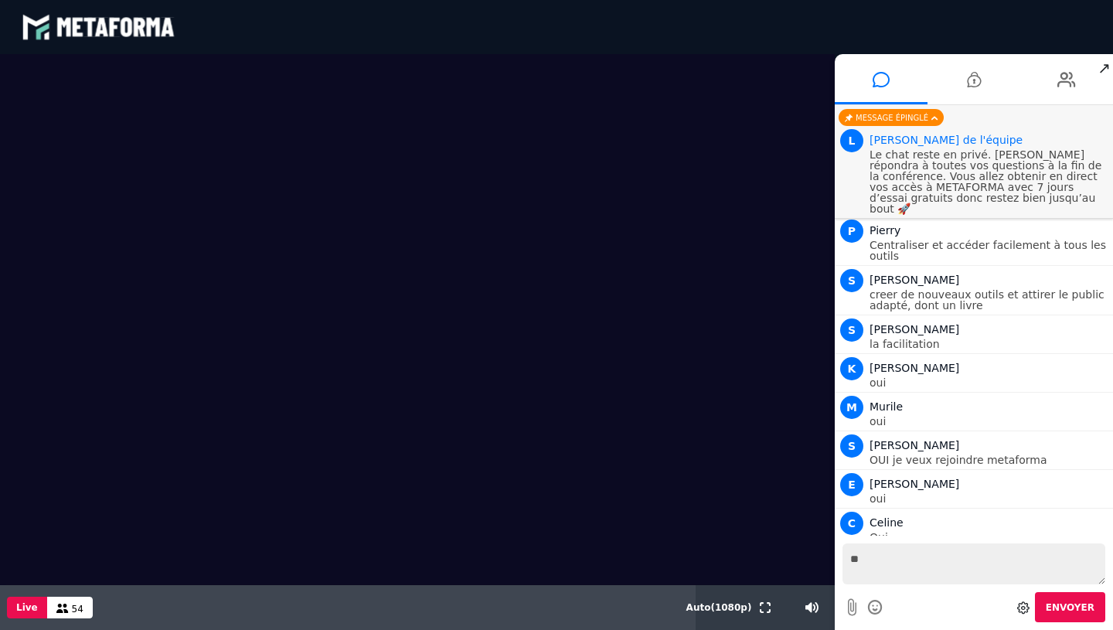
type textarea "***"
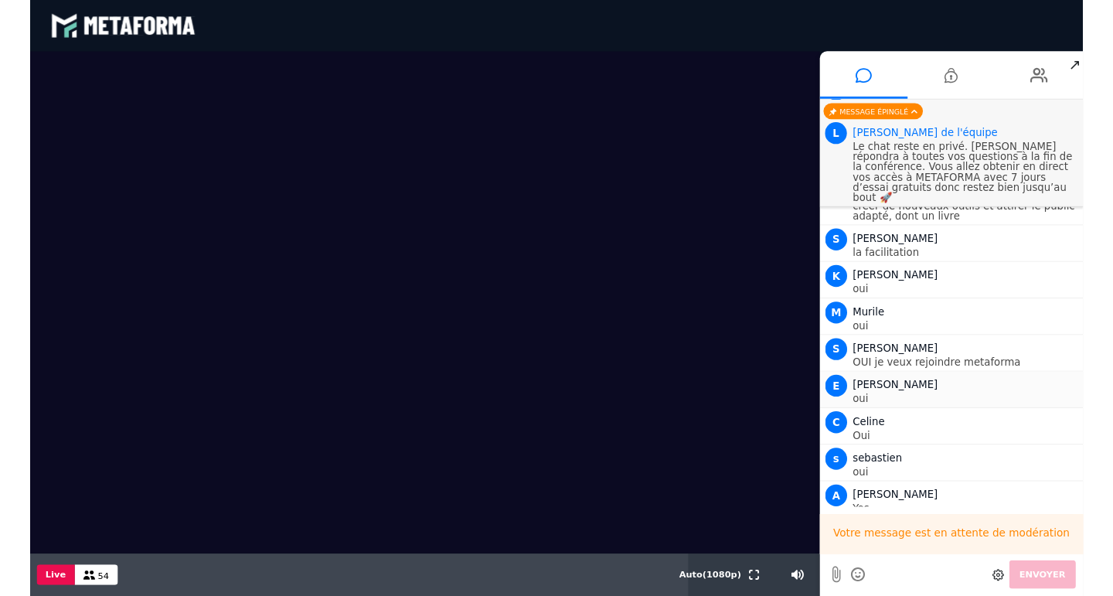
scroll to position [1427, 0]
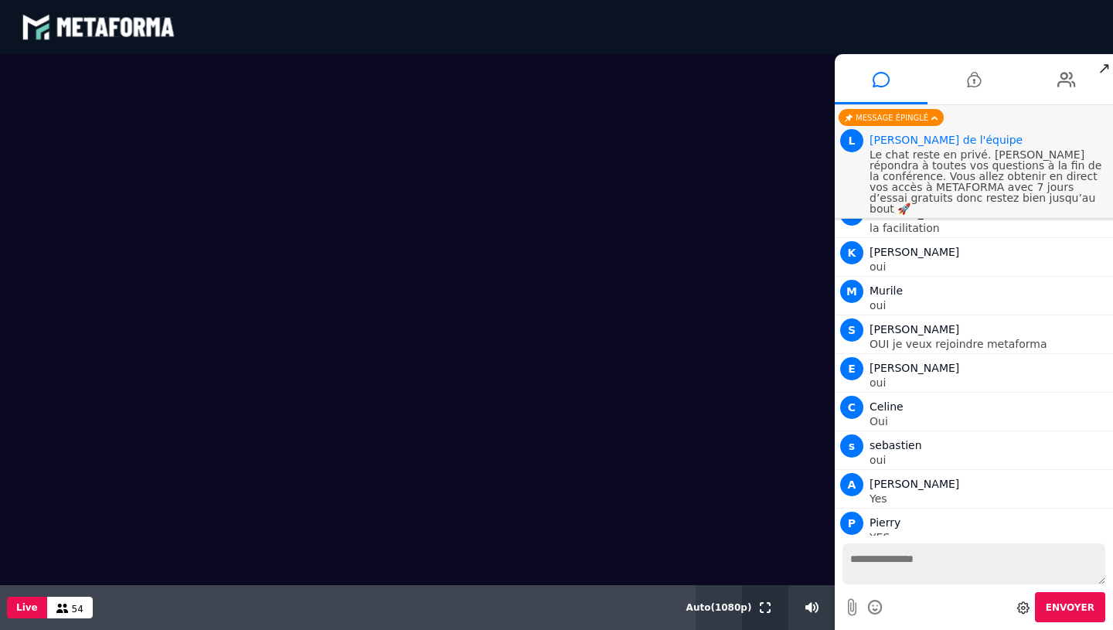
click at [767, 611] on icon at bounding box center [765, 607] width 11 height 11
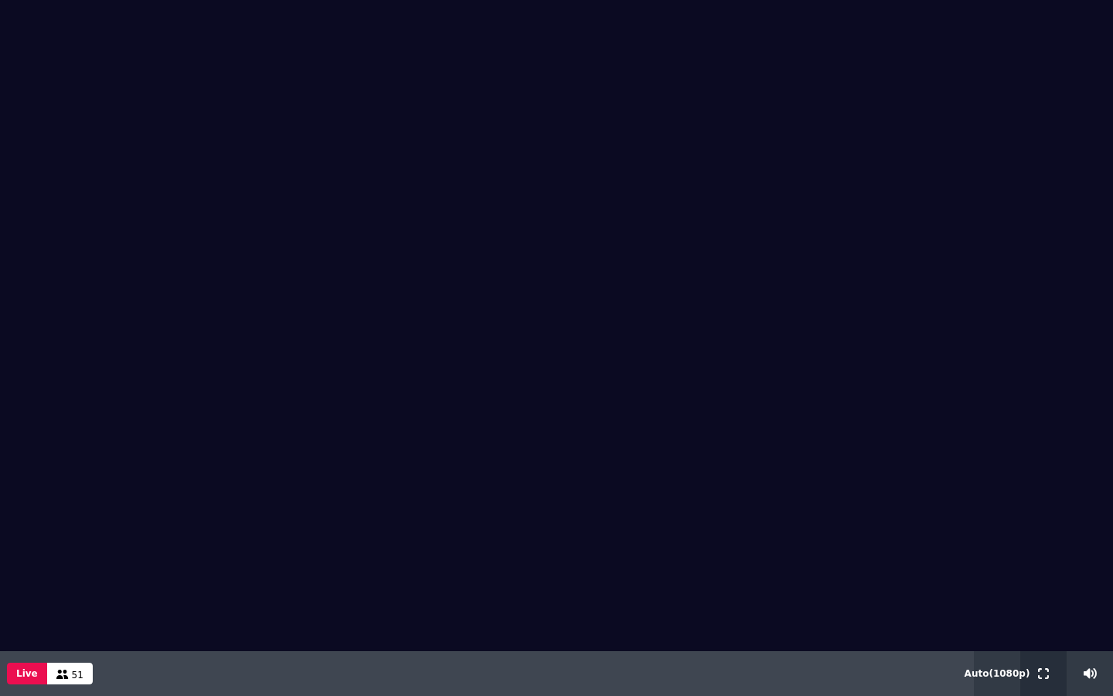
click at [1040, 629] on button at bounding box center [1043, 673] width 17 height 45
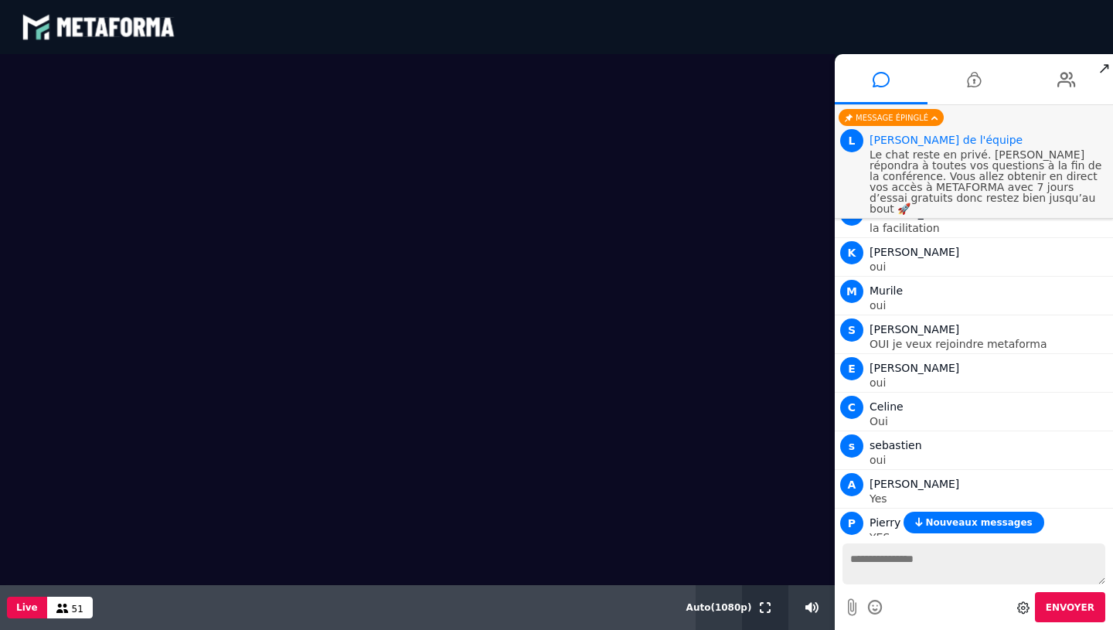
click at [765, 607] on icon at bounding box center [765, 607] width 11 height 11
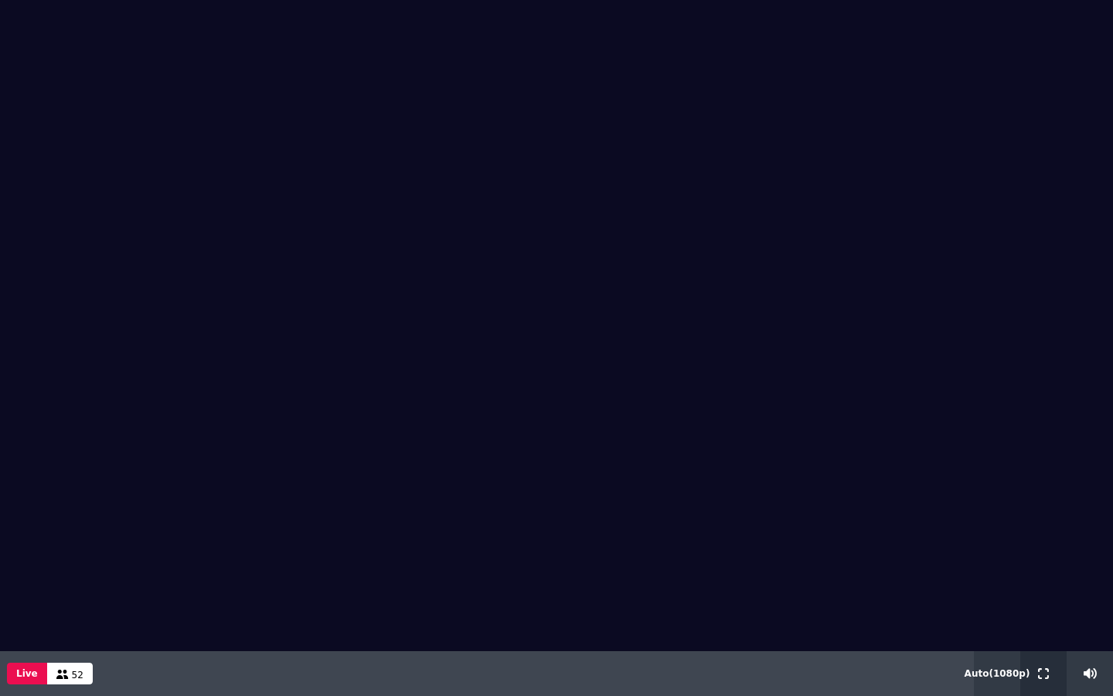
click at [1041, 629] on icon at bounding box center [1043, 673] width 11 height 11
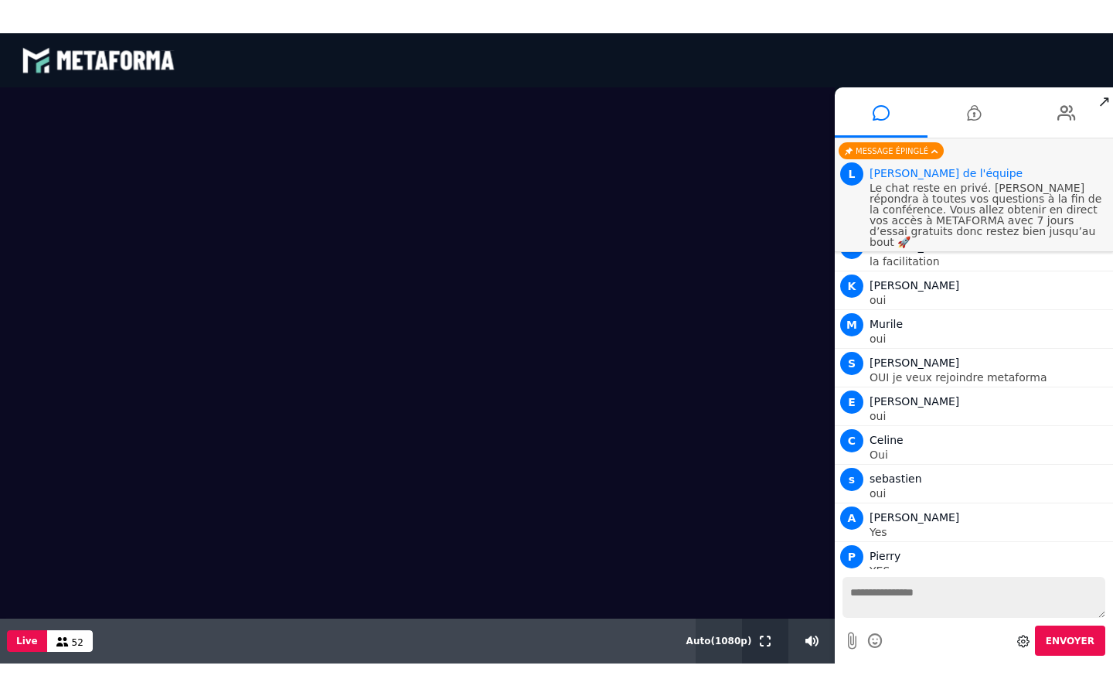
click at [762, 629] on icon at bounding box center [765, 640] width 11 height 11
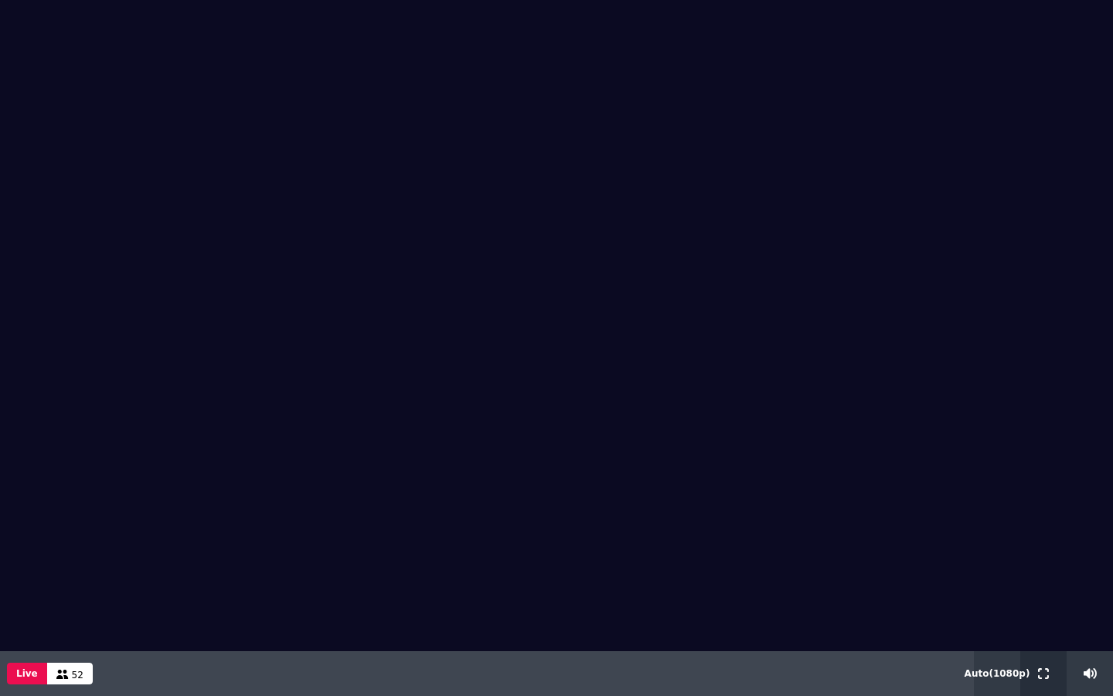
click at [1039, 629] on icon at bounding box center [1043, 673] width 11 height 11
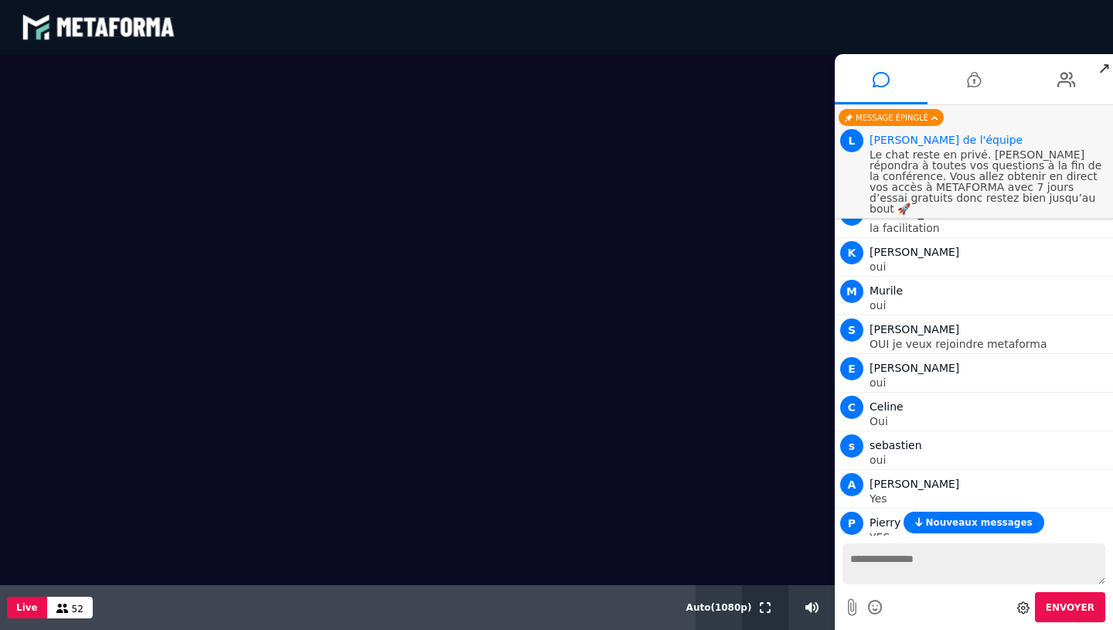
click at [766, 605] on icon at bounding box center [765, 607] width 11 height 11
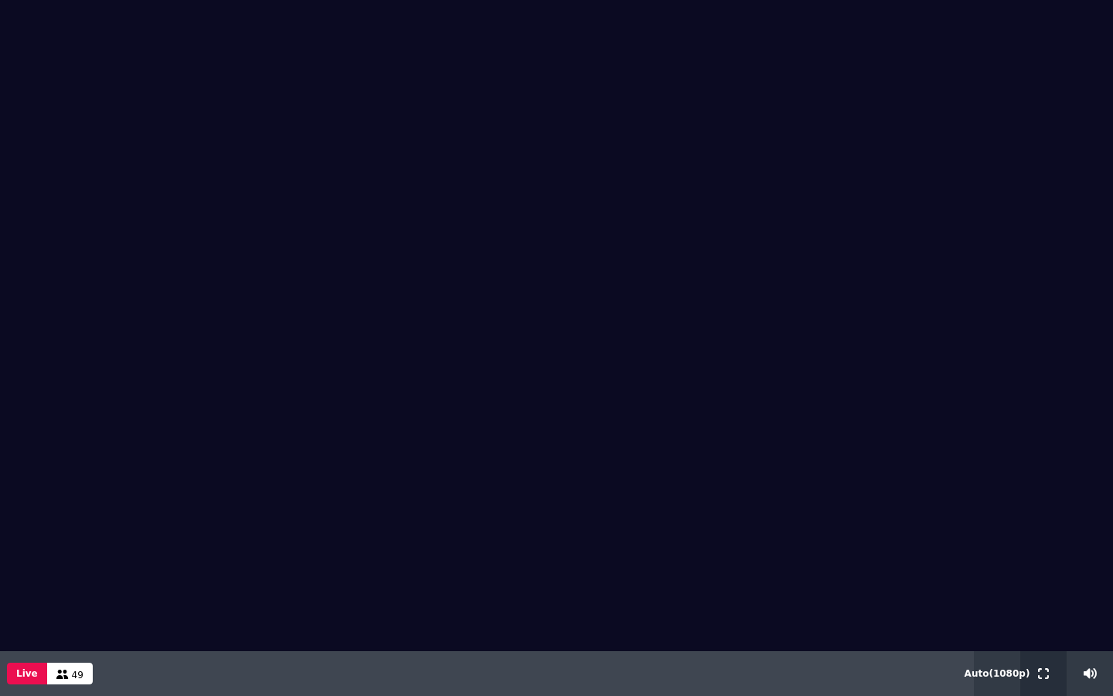
click at [1038, 629] on icon at bounding box center [1043, 673] width 11 height 11
